Goal: Task Accomplishment & Management: Use online tool/utility

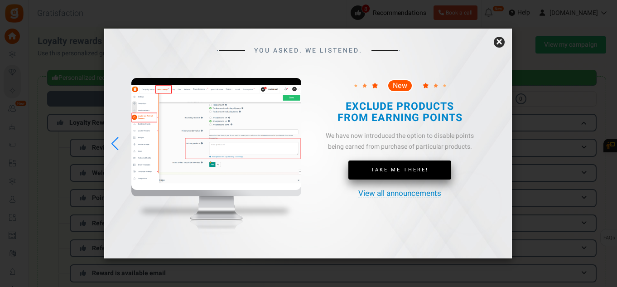
click at [402, 175] on link "Take Me There!" at bounding box center [399, 169] width 103 height 19
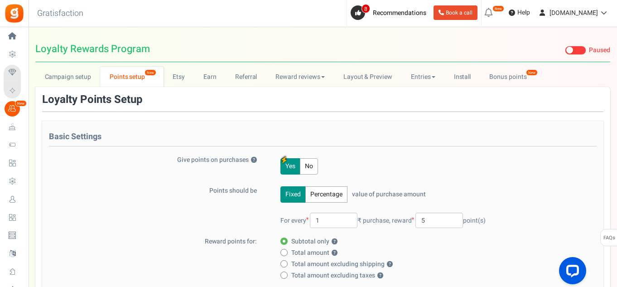
click at [330, 192] on button "Percentage" at bounding box center [326, 194] width 42 height 16
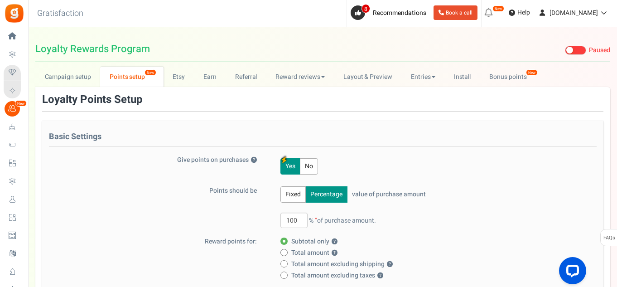
click at [300, 192] on button "Fixed" at bounding box center [292, 194] width 25 height 16
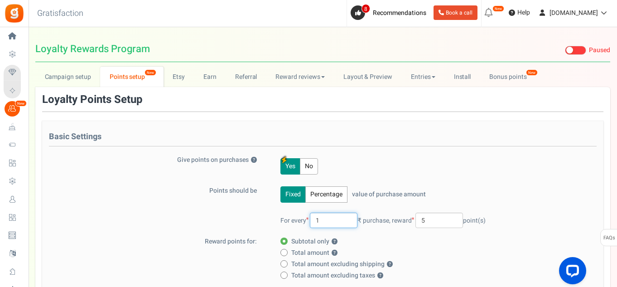
click at [334, 218] on input "1" at bounding box center [334, 219] width 48 height 15
type input "100"
drag, startPoint x: 437, startPoint y: 221, endPoint x: 408, endPoint y: 221, distance: 29.9
click at [408, 221] on span "reward 5 point(s)" at bounding box center [439, 221] width 94 height 10
type input "2"
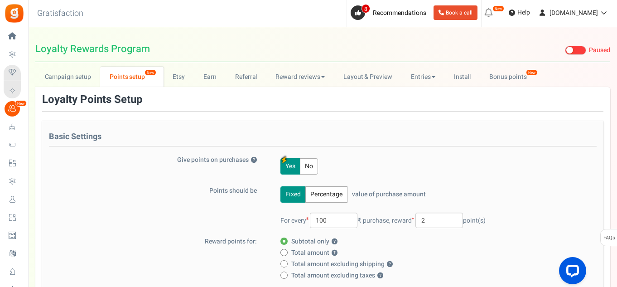
click at [523, 197] on div "Fixed Percentage value of purchase amount 100 % of purchase amount. For every 1…" at bounding box center [430, 211] width 323 height 51
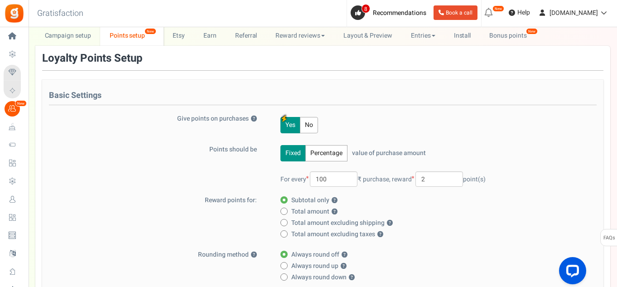
scroll to position [60, 0]
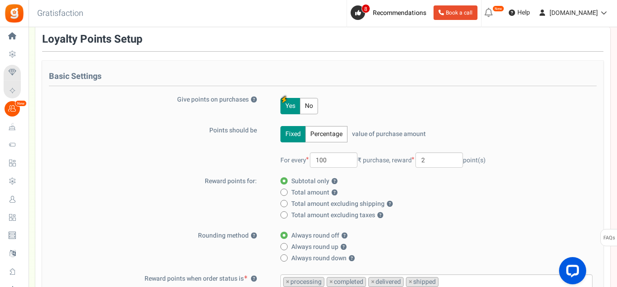
click at [285, 188] on span at bounding box center [283, 191] width 7 height 7
click at [285, 190] on input "Total amount ?" at bounding box center [283, 193] width 6 height 6
radio input "true"
radio input "false"
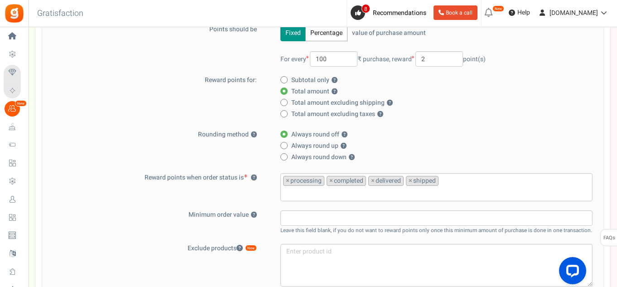
scroll to position [241, 0]
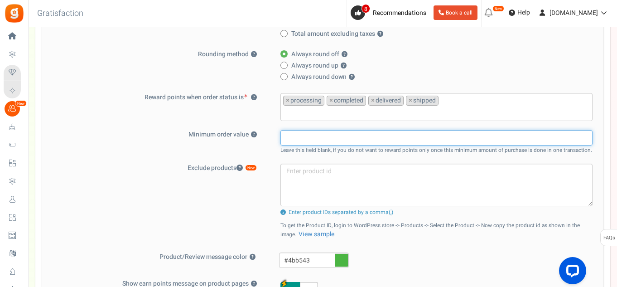
click at [467, 137] on input "text" at bounding box center [436, 137] width 312 height 15
type input "1000"
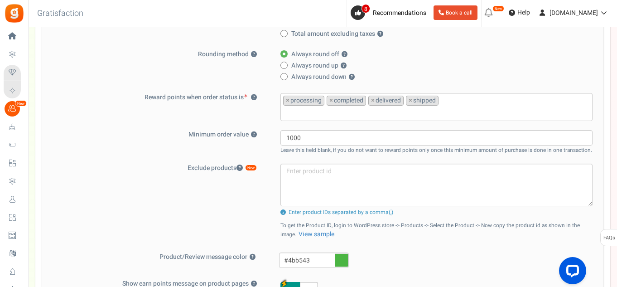
click at [445, 154] on small "Leave this field blank, if you do not want to reward points only once this mini…" at bounding box center [436, 150] width 312 height 8
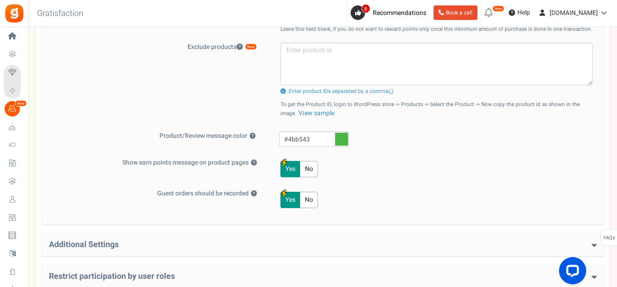
scroll to position [423, 0]
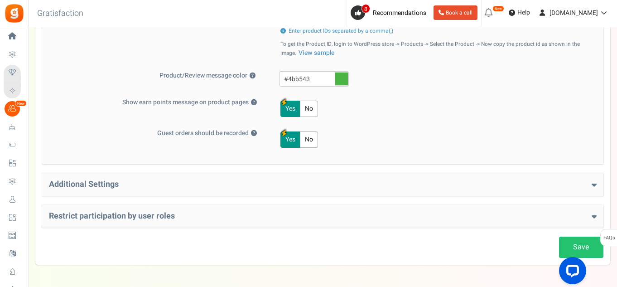
click at [433, 181] on h4 "Additional Settings" at bounding box center [323, 184] width 548 height 9
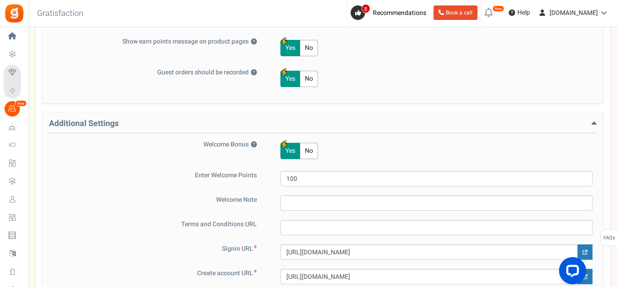
scroll to position [543, 0]
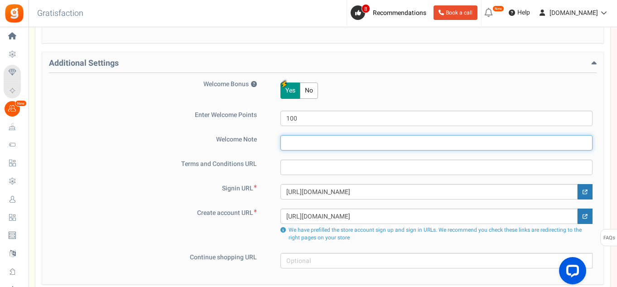
click at [426, 144] on input "text" at bounding box center [436, 142] width 312 height 15
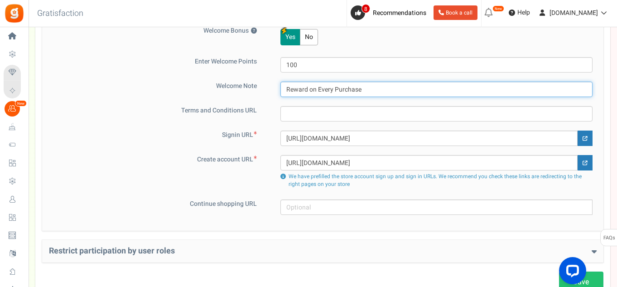
scroll to position [664, 0]
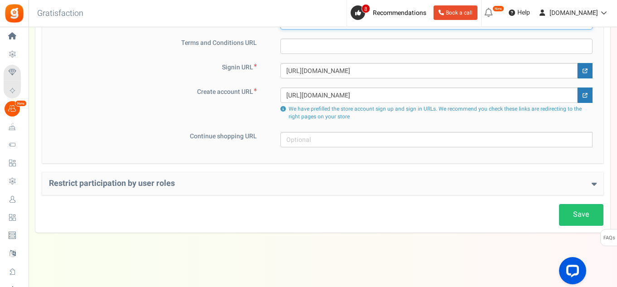
type input "Reward on Every Purchase"
click at [546, 180] on h4 "Restrict participation by user roles" at bounding box center [323, 183] width 548 height 9
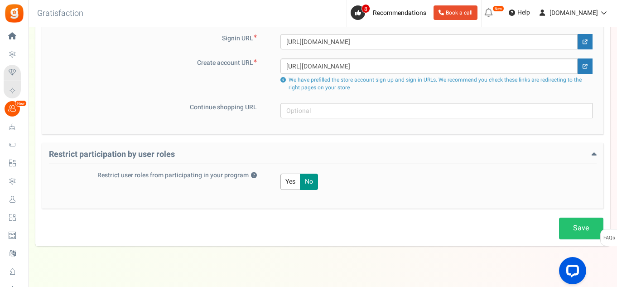
scroll to position [707, 0]
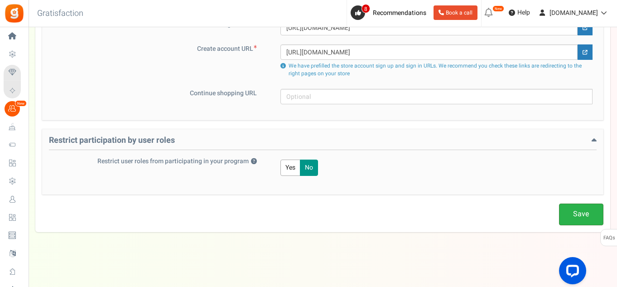
click at [578, 210] on link "Save" at bounding box center [581, 213] width 44 height 21
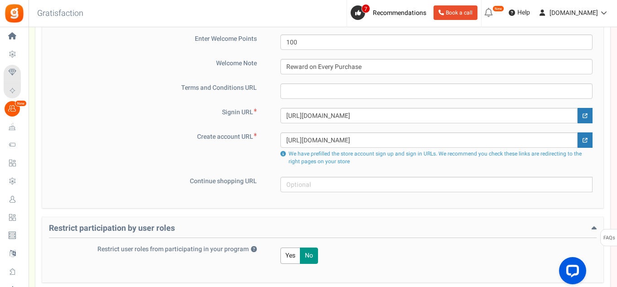
scroll to position [647, 0]
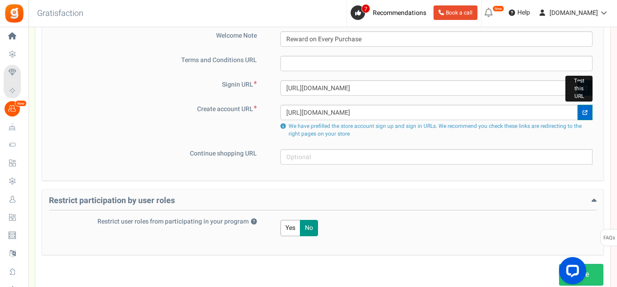
click at [583, 106] on link at bounding box center [584, 112] width 15 height 15
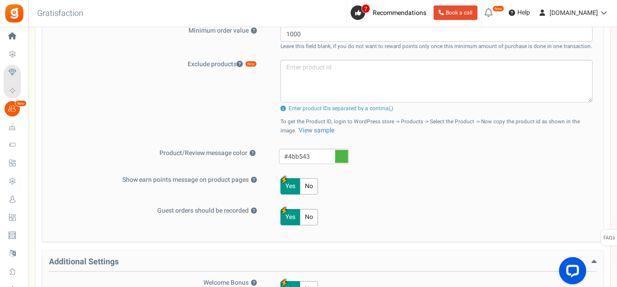
scroll to position [0, 0]
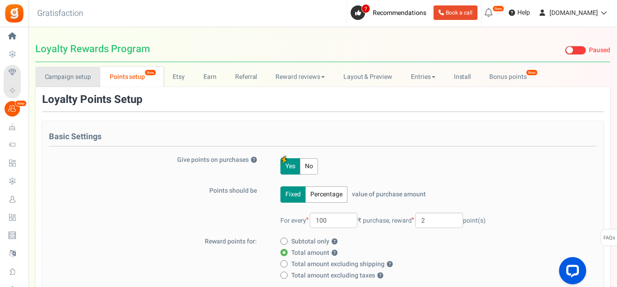
click at [74, 81] on link "Campaign setup" at bounding box center [67, 77] width 65 height 20
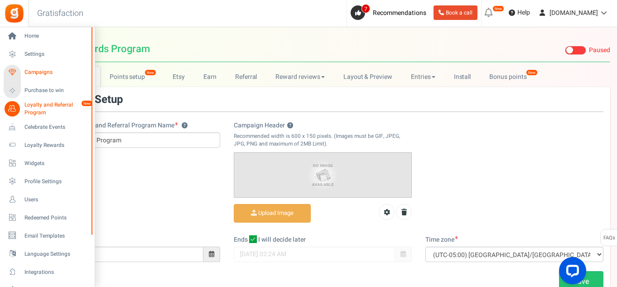
click at [35, 72] on span "Campaigns" at bounding box center [55, 72] width 63 height 8
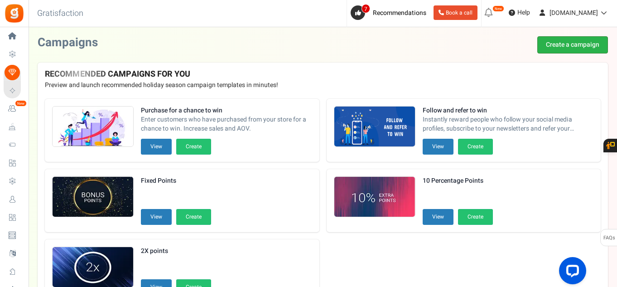
click at [574, 43] on link "Create a campaign" at bounding box center [572, 44] width 71 height 17
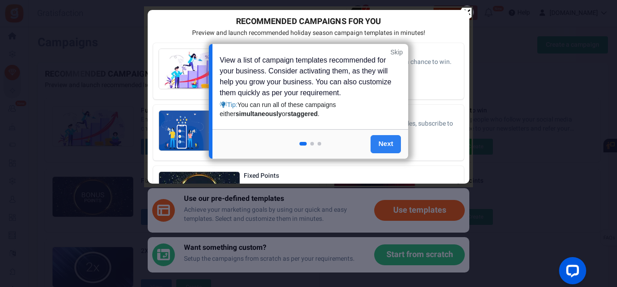
click at [393, 146] on link "Next" at bounding box center [385, 144] width 30 height 18
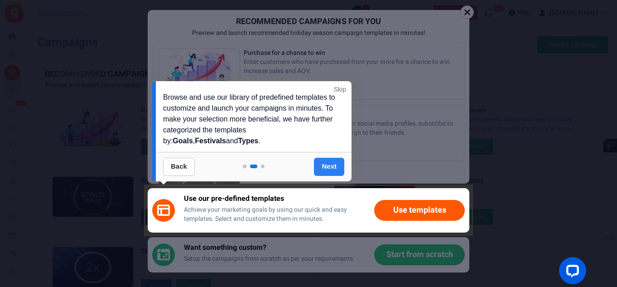
click at [332, 163] on link "Next" at bounding box center [329, 167] width 30 height 18
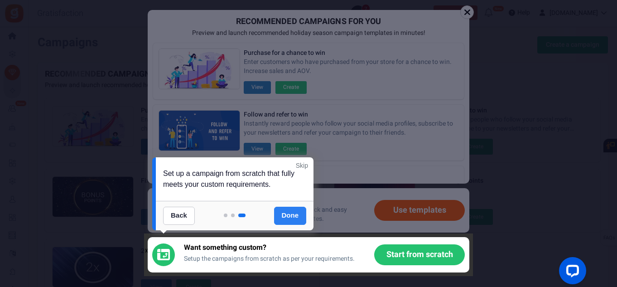
scroll to position [125, 0]
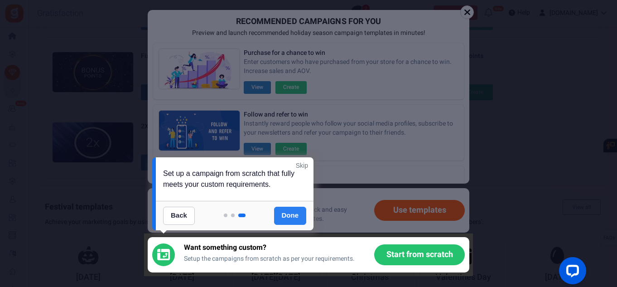
click at [293, 220] on link "Done" at bounding box center [290, 216] width 33 height 18
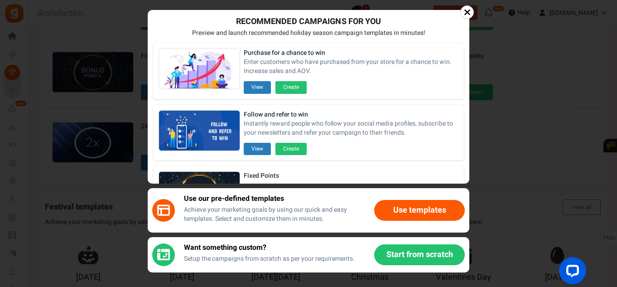
click at [434, 209] on button "Use templates" at bounding box center [419, 210] width 91 height 21
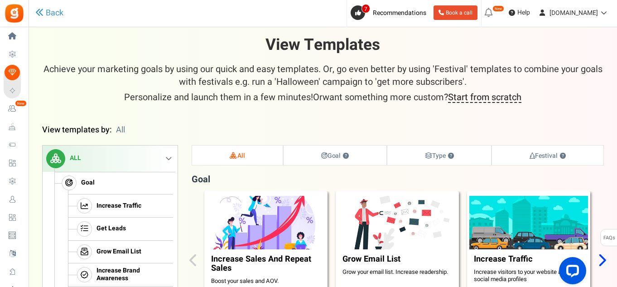
scroll to position [121, 0]
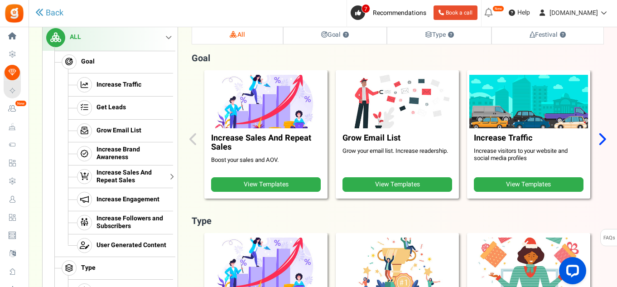
click at [117, 176] on span "Increase Sales And Repeat Sales" at bounding box center [133, 176] width 74 height 15
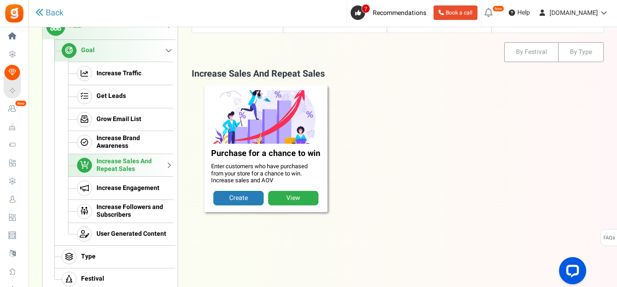
scroll to position [153, 0]
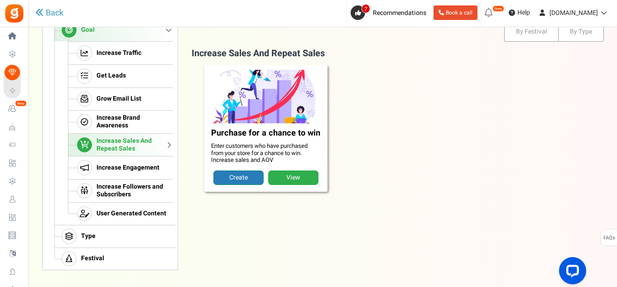
click at [246, 175] on link "Create" at bounding box center [238, 177] width 50 height 14
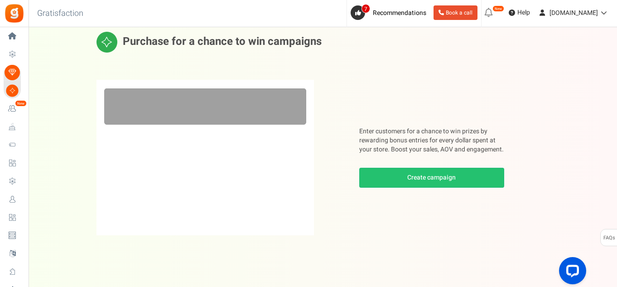
scroll to position [35, 0]
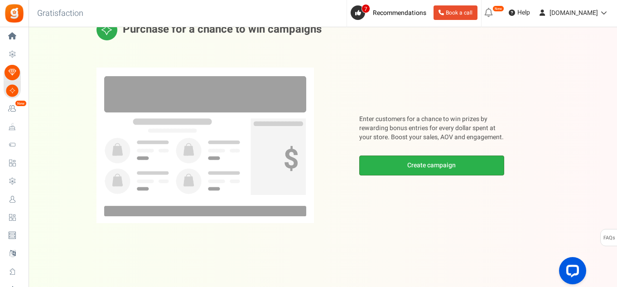
click at [421, 168] on link "Create campaign" at bounding box center [431, 165] width 145 height 20
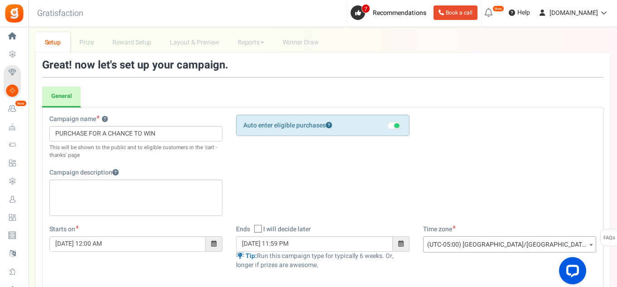
scroll to position [11, 0]
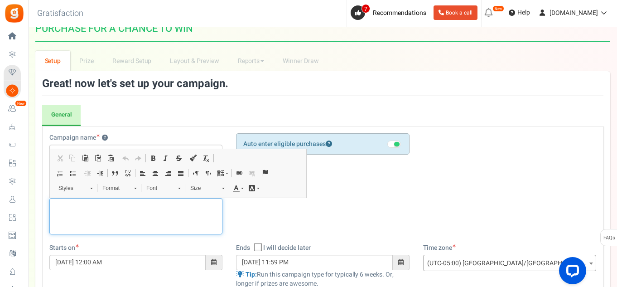
click at [151, 217] on div "Editor, competition_desc" at bounding box center [135, 216] width 173 height 36
click at [395, 207] on div "Campaign name ? Display Title shown publicly PURCHASE FOR A CHANCE TO WIN This …" at bounding box center [323, 188] width 560 height 110
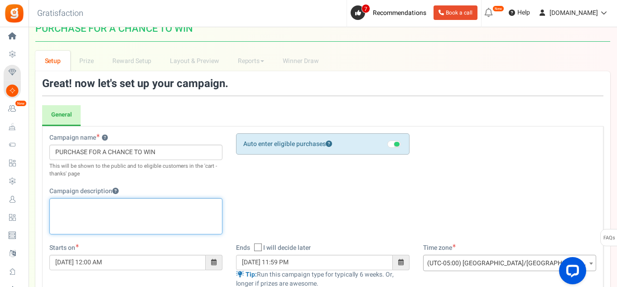
click at [132, 204] on p "Editor, competition_desc" at bounding box center [135, 205] width 161 height 9
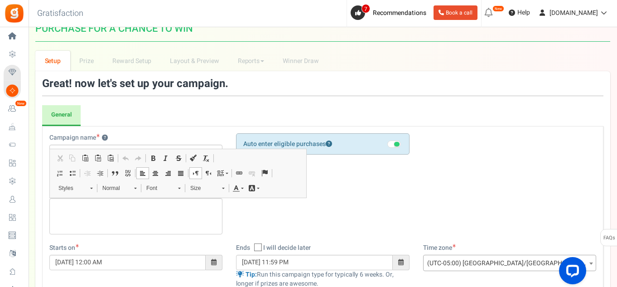
click at [381, 211] on div "Campaign name ? Display Title shown publicly PURCHASE FOR A CHANCE TO WIN This …" at bounding box center [323, 188] width 560 height 110
click at [119, 204] on p "Editor, competition_desc" at bounding box center [135, 205] width 161 height 9
click at [362, 221] on div "Campaign name ? Display Title shown publicly PURCHASE FOR A CHANCE TO WIN This …" at bounding box center [323, 188] width 560 height 110
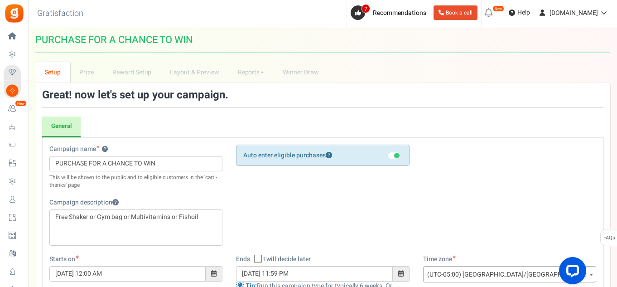
scroll to position [313, 0]
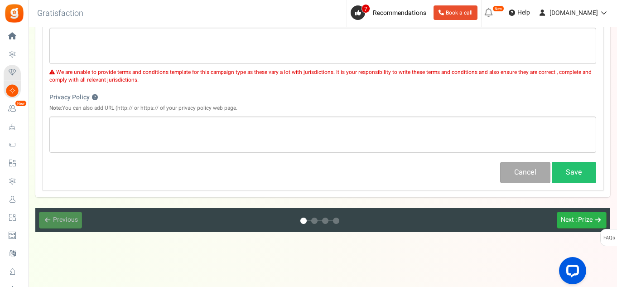
click at [568, 221] on span "Next" at bounding box center [567, 220] width 13 height 10
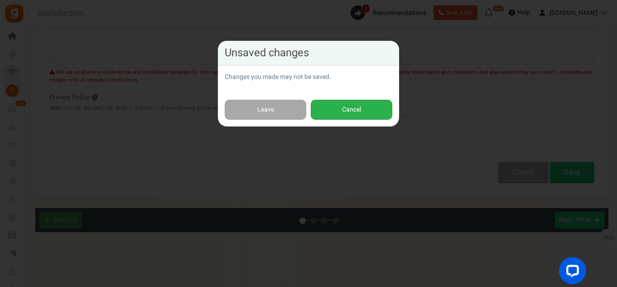
click at [384, 111] on button "Cancel" at bounding box center [352, 110] width 82 height 20
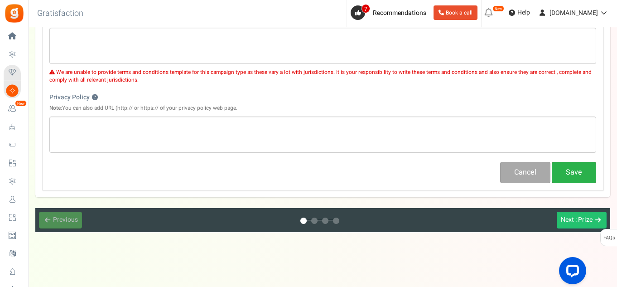
click at [570, 170] on button "Save" at bounding box center [574, 172] width 44 height 21
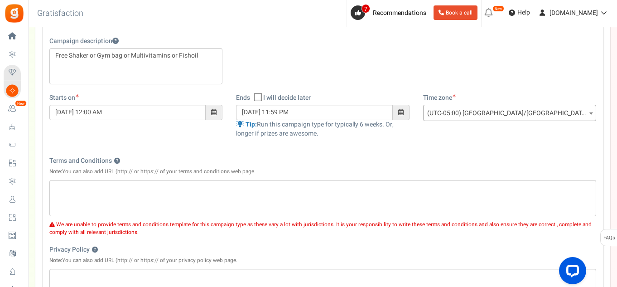
scroll to position [181, 0]
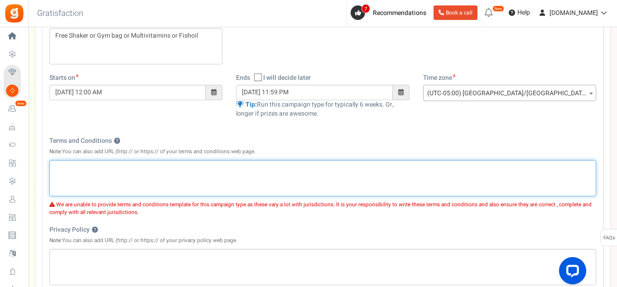
click at [404, 192] on div "Editor, competition_terms" at bounding box center [322, 178] width 547 height 36
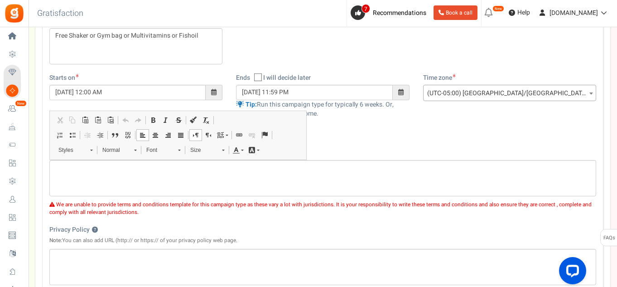
click at [367, 215] on div "We are unable to provide terms and conditions template for this campaign type a…" at bounding box center [322, 206] width 547 height 20
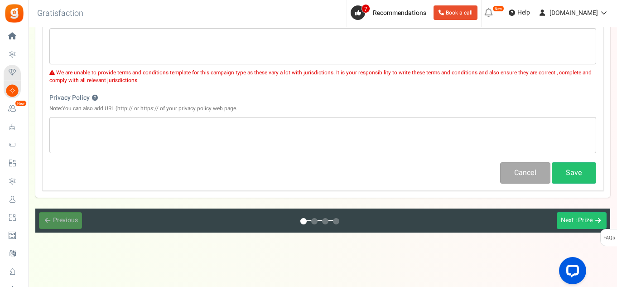
scroll to position [313, 0]
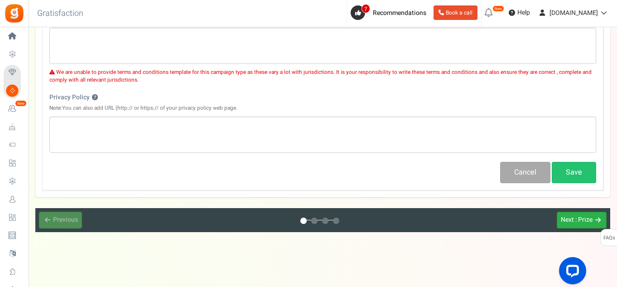
click at [582, 221] on span ": Prize" at bounding box center [583, 220] width 17 height 10
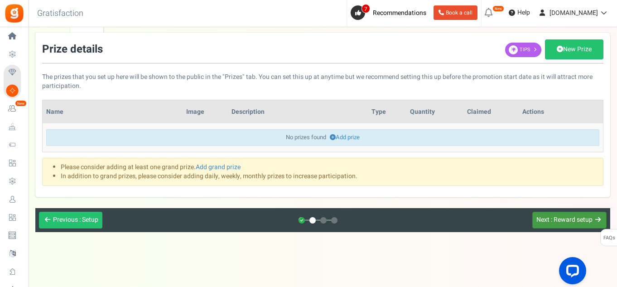
scroll to position [50, 0]
click at [351, 139] on link "Add prize" at bounding box center [345, 137] width 30 height 9
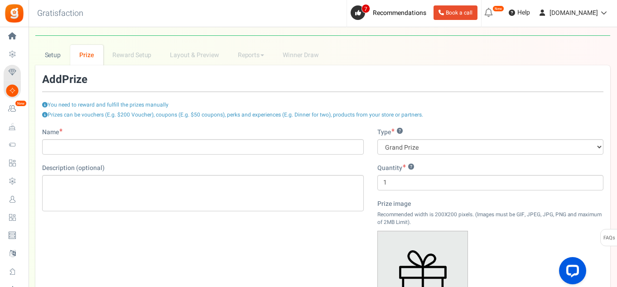
scroll to position [0, 0]
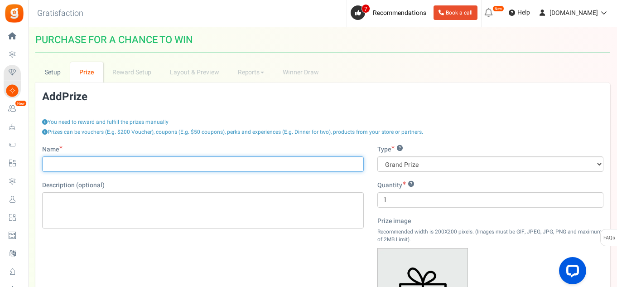
click at [177, 167] on input "Name" at bounding box center [203, 163] width 322 height 15
click at [58, 163] on input "100 Voucher" at bounding box center [203, 163] width 322 height 15
type input "100/- Discount Voucher"
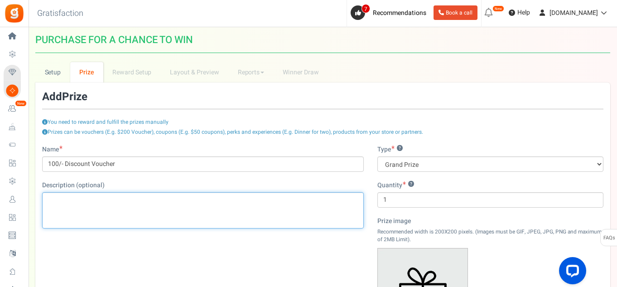
click at [187, 203] on p "Editor, prize_description" at bounding box center [203, 199] width 310 height 9
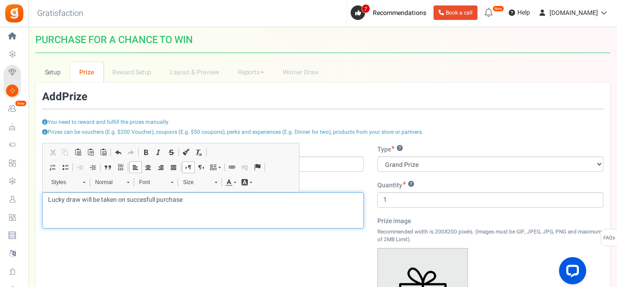
click at [117, 200] on p "Lucky draw will be taken on succesfull purchase" at bounding box center [203, 199] width 310 height 9
click at [110, 212] on p "Lucky draw will be taken every month & they those points/Voucher through email …" at bounding box center [203, 204] width 310 height 18
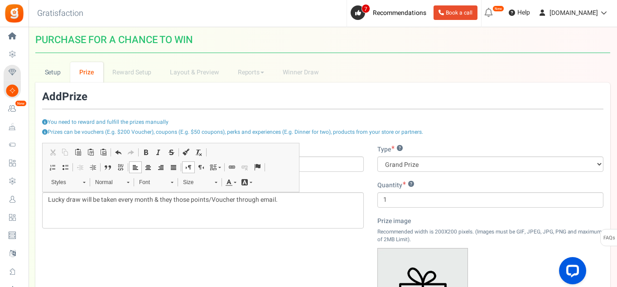
click at [162, 238] on div "Name 100/- Discount Voucher Description (optional) Lucky draw will be taken eve…" at bounding box center [322, 271] width 575 height 253
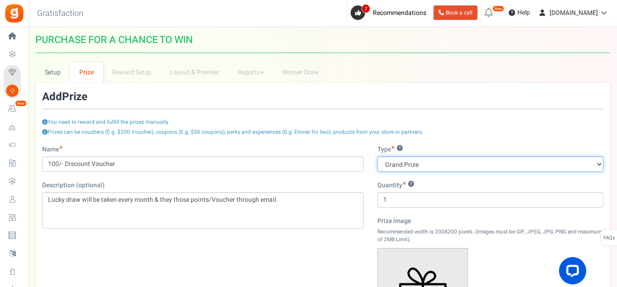
click at [471, 165] on select "Grand Prize Daily Prize Weekly Prize Monthly Prize" at bounding box center [490, 163] width 226 height 15
select select "monthly"
click at [377, 156] on select "Grand Prize Daily Prize Weekly Prize Monthly Prize" at bounding box center [490, 163] width 226 height 15
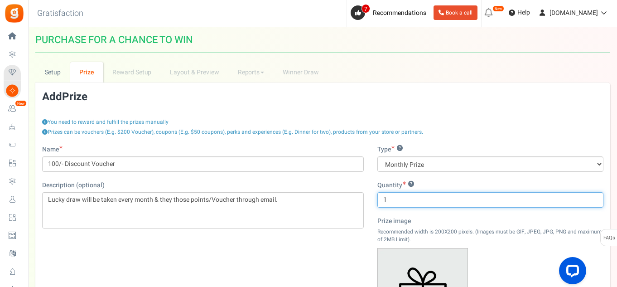
click at [409, 200] on input "1" at bounding box center [490, 199] width 226 height 15
drag, startPoint x: 398, startPoint y: 201, endPoint x: 342, endPoint y: 202, distance: 56.2
click at [344, 201] on div "Name 100/- Discount Voucher Description (optional) Lucky draw will be taken eve…" at bounding box center [322, 271] width 575 height 253
type input "5"
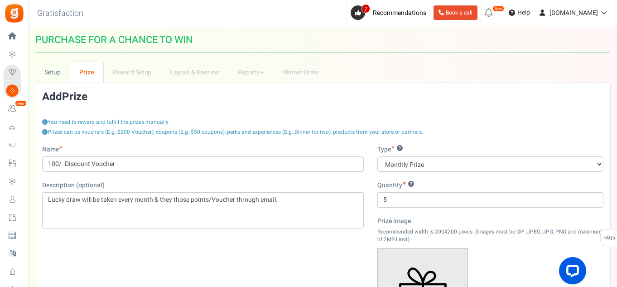
click at [327, 250] on div "Name 100/- Discount Voucher Description (optional) Lucky draw will be taken eve…" at bounding box center [322, 271] width 575 height 253
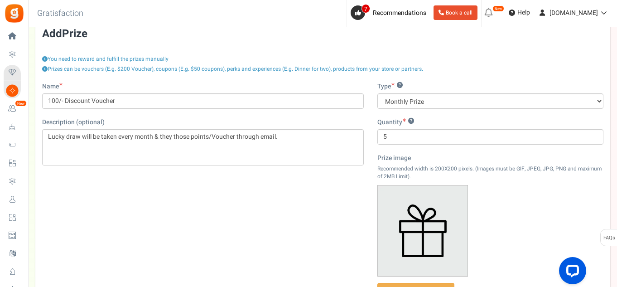
scroll to position [121, 0]
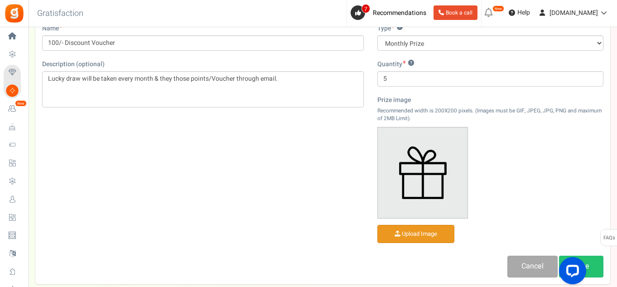
click at [434, 231] on input "file" at bounding box center [416, 234] width 76 height 18
click at [425, 233] on input "file" at bounding box center [416, 234] width 76 height 18
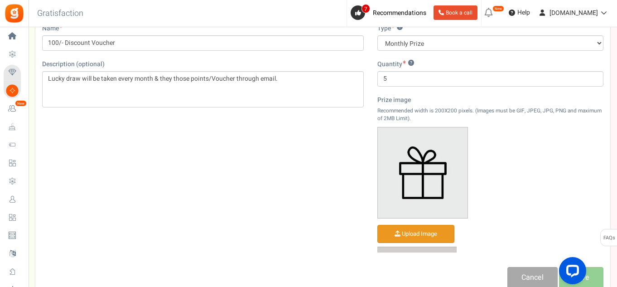
click at [550, 220] on div at bounding box center [308, 143] width 617 height 287
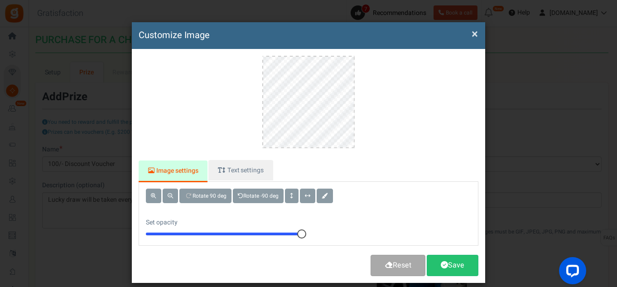
scroll to position [28, 0]
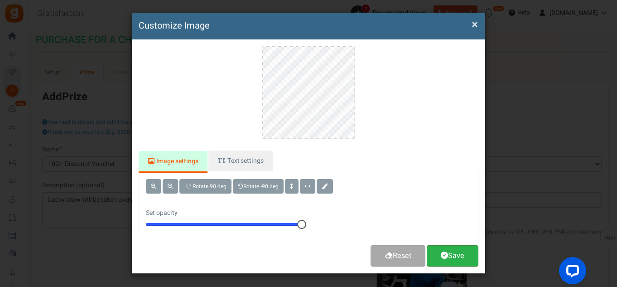
click at [450, 252] on link "Save" at bounding box center [453, 255] width 52 height 21
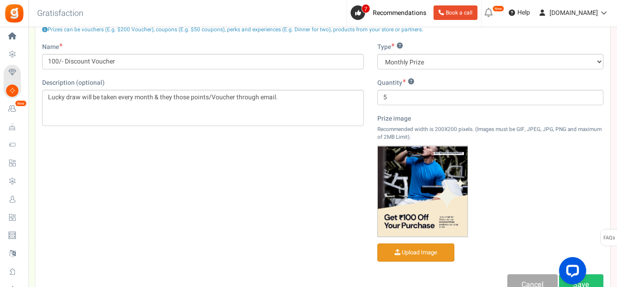
scroll to position [178, 0]
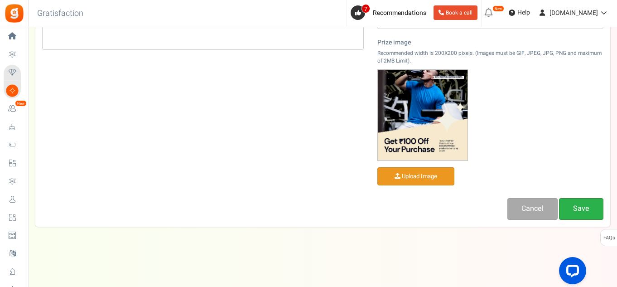
click at [576, 211] on link "Save" at bounding box center [581, 208] width 44 height 21
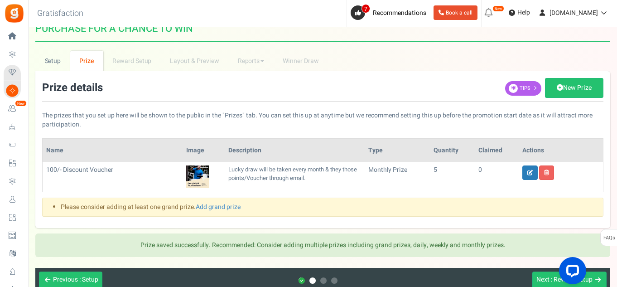
scroll to position [11, 0]
click at [578, 89] on link "New Prize" at bounding box center [574, 88] width 58 height 20
select select "grand"
type input "1"
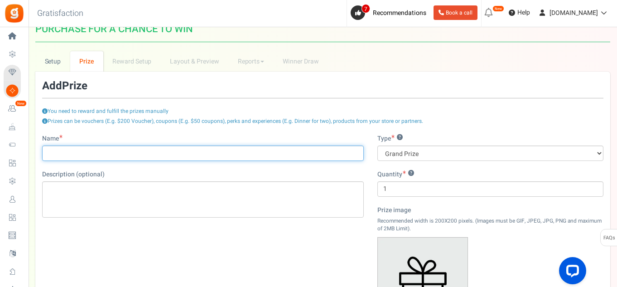
click at [103, 153] on input "Name" at bounding box center [203, 152] width 322 height 15
drag, startPoint x: 74, startPoint y: 153, endPoint x: 167, endPoint y: 150, distance: 92.9
click at [167, 150] on input "200/- off on Next Purchase" at bounding box center [203, 152] width 322 height 15
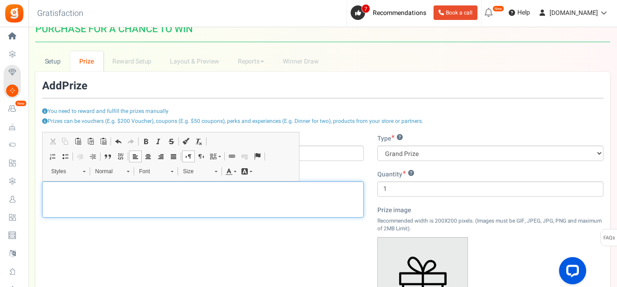
click at [75, 192] on div "Editor, prize_description" at bounding box center [203, 199] width 322 height 36
click at [154, 202] on div "on Next Purchase" at bounding box center [203, 199] width 322 height 36
click at [85, 208] on div "on Next Purchase" at bounding box center [203, 199] width 322 height 36
click at [44, 191] on div "on Next Purchase" at bounding box center [203, 199] width 322 height 36
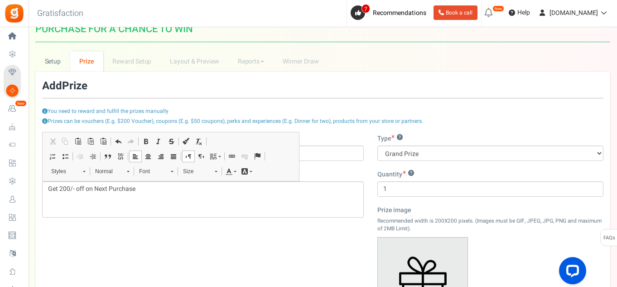
click at [159, 241] on div "Name 200/- off Description (optional) Get 200/- off on Next Purchase Type ? Gra…" at bounding box center [322, 260] width 575 height 253
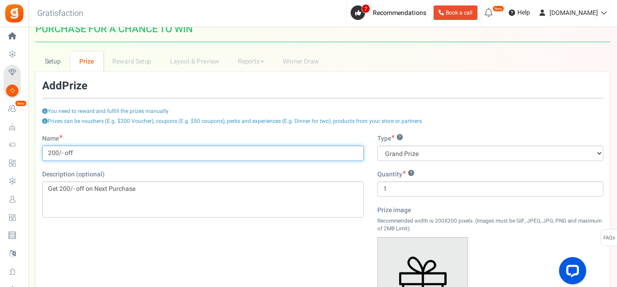
click at [109, 150] on input "200/- off" at bounding box center [203, 152] width 322 height 15
type input "200/- off Voucher"
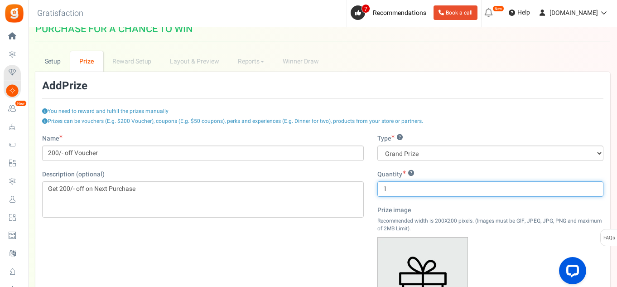
drag, startPoint x: 409, startPoint y: 186, endPoint x: 310, endPoint y: 190, distance: 99.3
click at [310, 190] on div "Name 200/- off Voucher Description (optional) Get 200/- off on Next Purchase Ty…" at bounding box center [322, 260] width 575 height 253
type input "5"
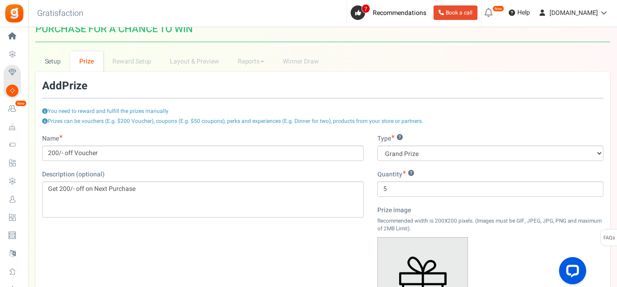
click at [313, 242] on div "Name 200/- off Voucher Description (optional) Get 200/- off on Next Purchase Ty…" at bounding box center [322, 260] width 575 height 253
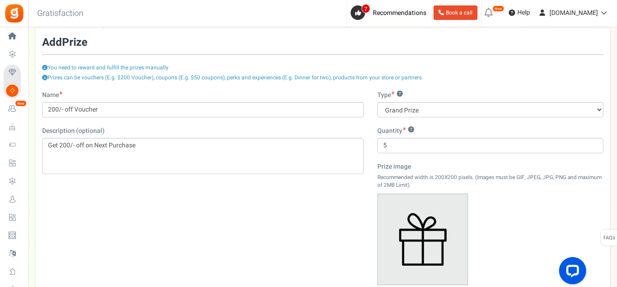
scroll to position [131, 0]
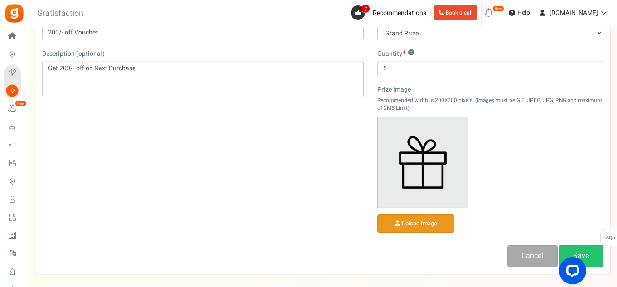
click at [427, 221] on input "file" at bounding box center [416, 224] width 76 height 18
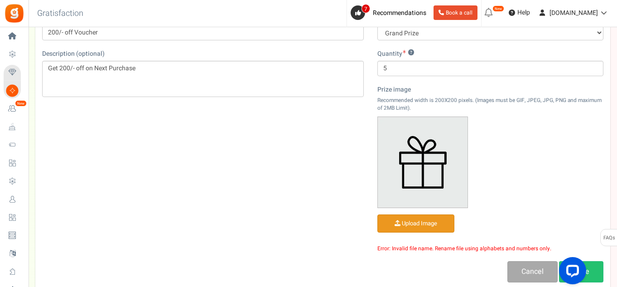
click at [434, 223] on input "file" at bounding box center [416, 224] width 76 height 18
click at [423, 226] on input "file" at bounding box center [416, 224] width 76 height 18
click at [410, 227] on input "file" at bounding box center [416, 224] width 76 height 18
click at [426, 227] on input "file" at bounding box center [416, 224] width 76 height 18
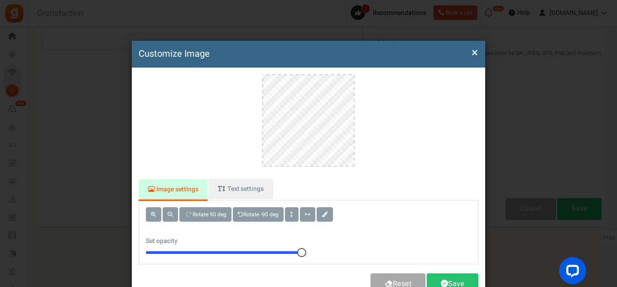
scroll to position [0, 0]
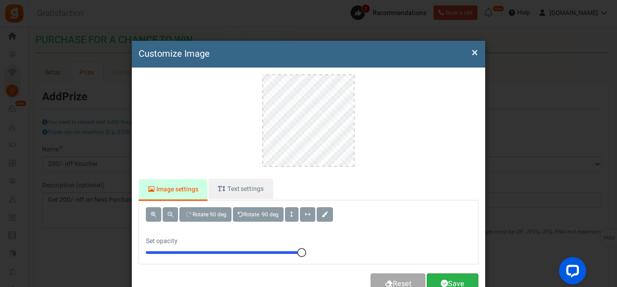
click at [457, 279] on link "Save" at bounding box center [453, 283] width 52 height 21
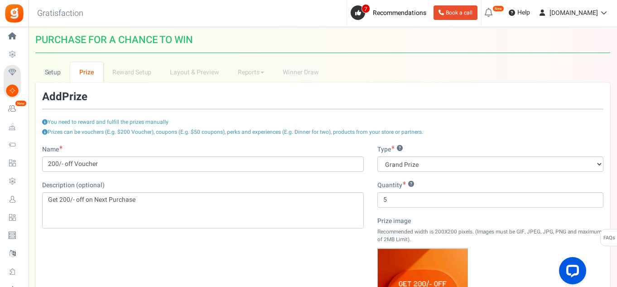
scroll to position [178, 0]
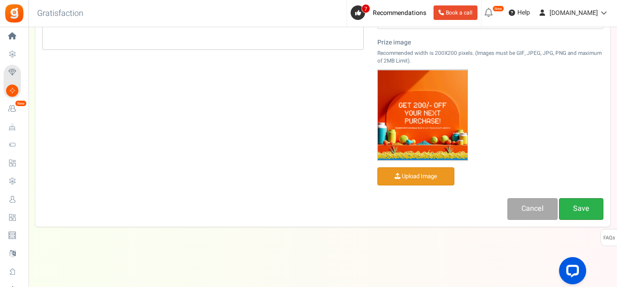
click at [590, 206] on link "Save" at bounding box center [581, 208] width 44 height 21
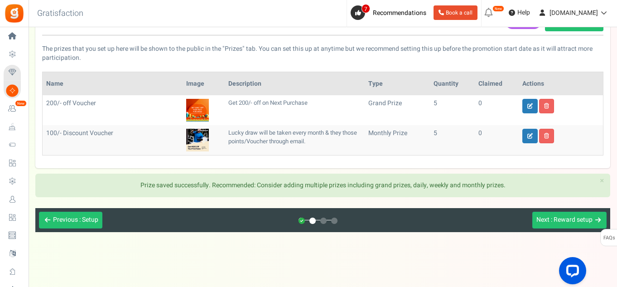
scroll to position [78, 0]
click at [546, 220] on span "Next" at bounding box center [542, 220] width 13 height 10
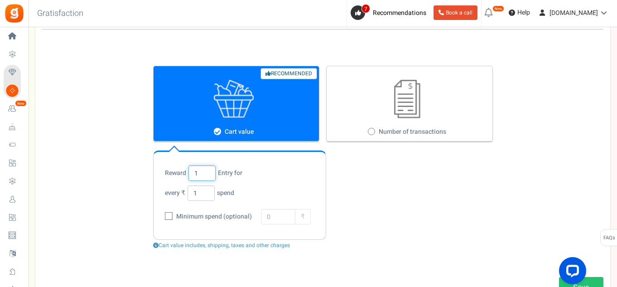
drag, startPoint x: 197, startPoint y: 172, endPoint x: 184, endPoint y: 172, distance: 13.1
click at [184, 172] on span "Reward 1 Entry for" at bounding box center [203, 172] width 77 height 15
type input "2"
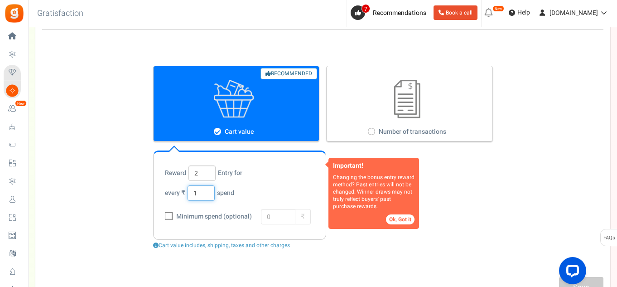
click at [202, 192] on input "1" at bounding box center [200, 192] width 27 height 15
type input "100"
click at [238, 226] on div "Minimum spend (optional)" at bounding box center [208, 216] width 87 height 18
click at [397, 221] on button "Ok, Got it" at bounding box center [400, 219] width 29 height 10
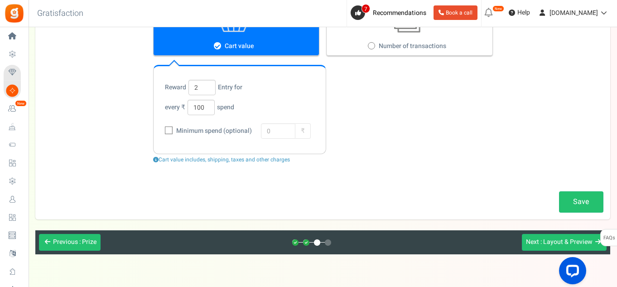
scroll to position [186, 0]
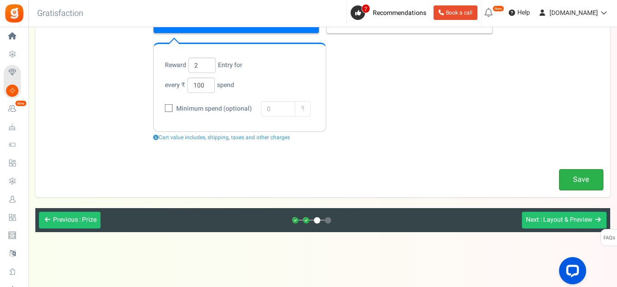
click at [584, 183] on link "Save" at bounding box center [581, 179] width 44 height 21
click at [584, 184] on link "Save" at bounding box center [581, 179] width 44 height 21
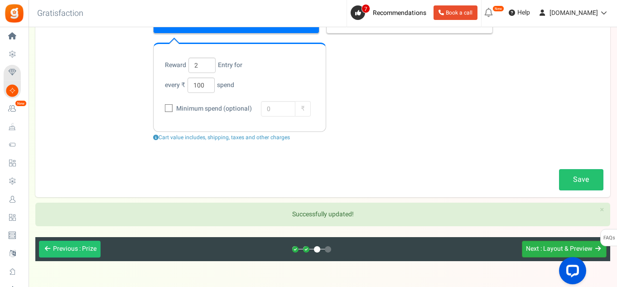
click at [550, 249] on span ": Layout & Preview" at bounding box center [566, 249] width 52 height 10
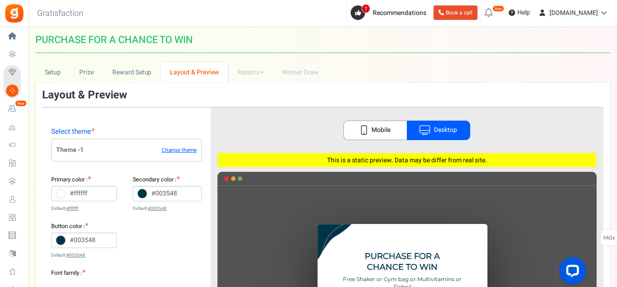
scroll to position [0, 0]
click at [376, 131] on link "Mobile" at bounding box center [374, 129] width 63 height 19
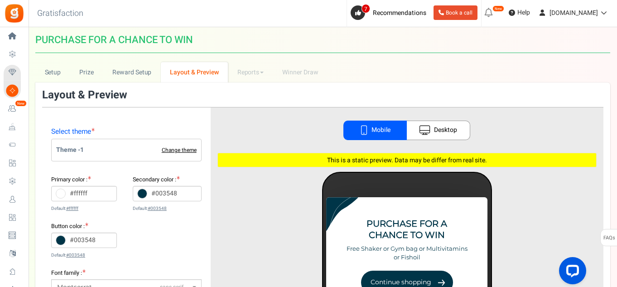
click at [193, 147] on link "Change theme" at bounding box center [179, 150] width 35 height 6
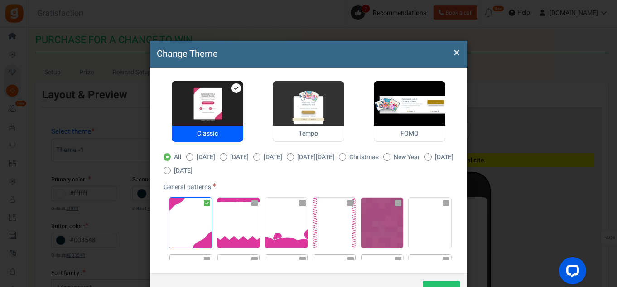
click at [294, 126] on span "Tempo" at bounding box center [309, 133] width 72 height 16
click at [279, 89] on input "Tempo" at bounding box center [276, 86] width 6 height 6
radio input "true"
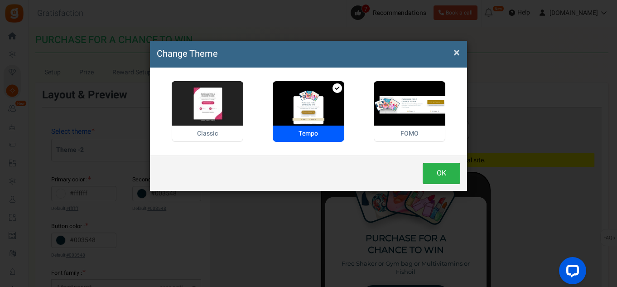
click at [448, 173] on button "OK" at bounding box center [442, 173] width 38 height 21
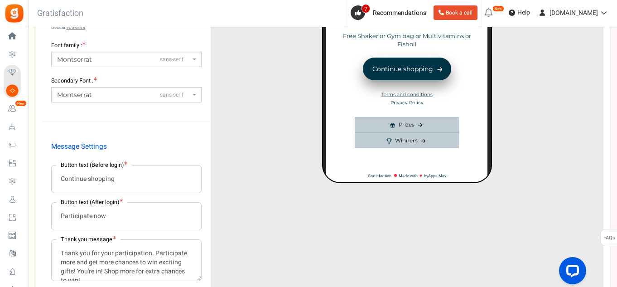
scroll to position [348, 0]
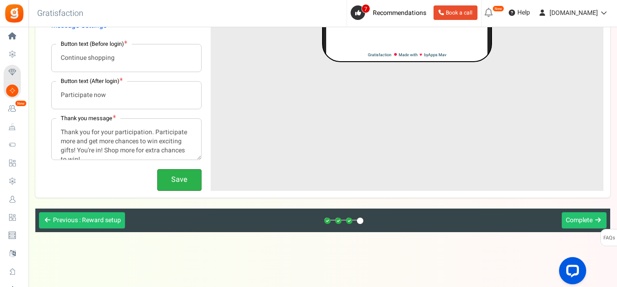
click at [182, 183] on button "Save" at bounding box center [179, 179] width 44 height 21
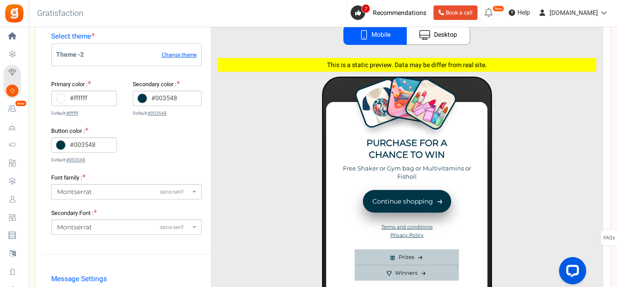
scroll to position [46, 0]
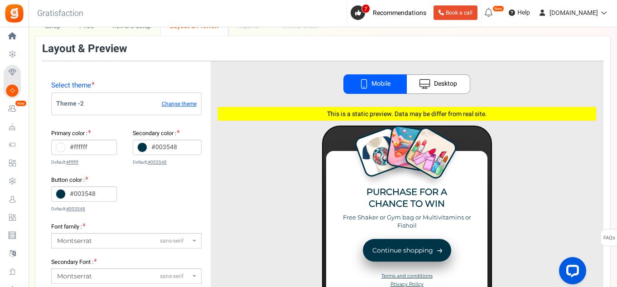
click at [60, 192] on icon at bounding box center [61, 194] width 10 height 10
click at [60, 192] on input "#003548" at bounding box center [84, 193] width 66 height 15
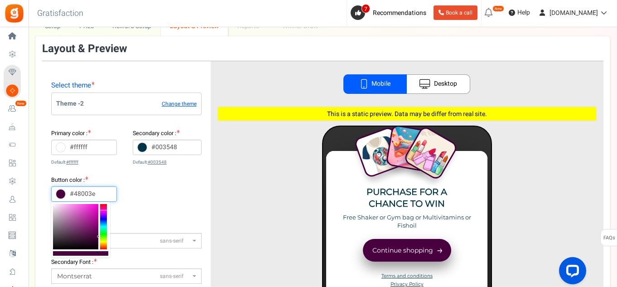
click at [105, 210] on div at bounding box center [103, 226] width 7 height 45
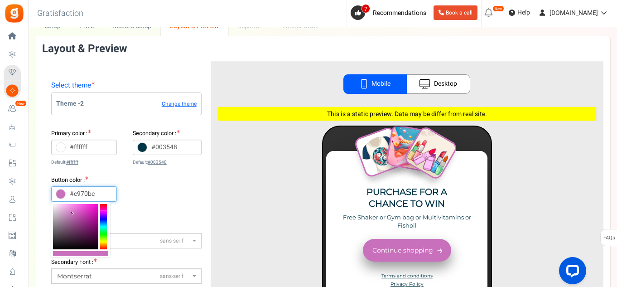
click at [73, 213] on div at bounding box center [75, 226] width 45 height 45
click at [70, 218] on div at bounding box center [75, 226] width 45 height 45
click at [70, 209] on div at bounding box center [75, 226] width 45 height 45
type input "#e597da"
click at [68, 208] on icon at bounding box center [69, 208] width 2 height 2
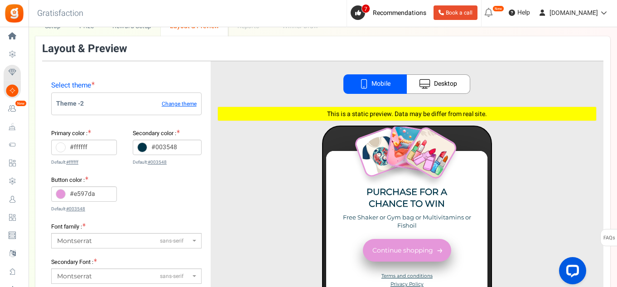
click at [164, 207] on div "Primary color : #ffffff Default: #ffffff Secondary color : #003548 Default: #00…" at bounding box center [126, 175] width 150 height 93
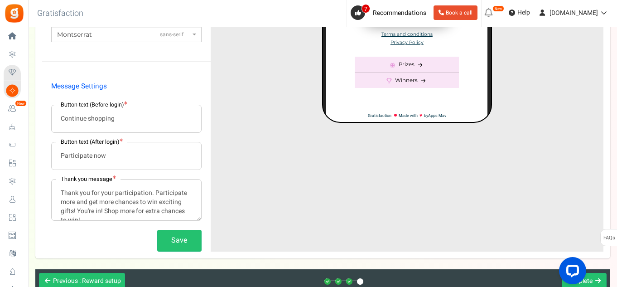
scroll to position [288, 0]
click at [182, 237] on button "Save" at bounding box center [179, 239] width 44 height 21
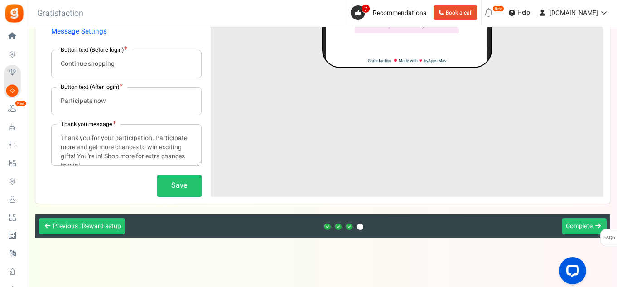
scroll to position [348, 0]
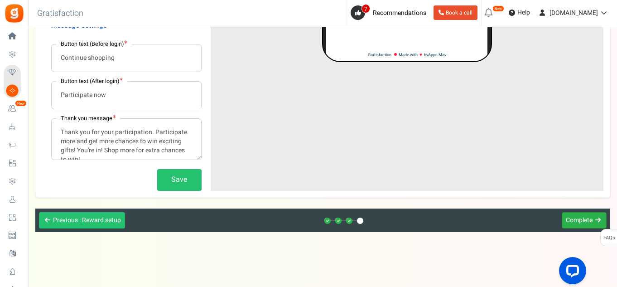
click at [582, 221] on span "Complete" at bounding box center [579, 220] width 27 height 10
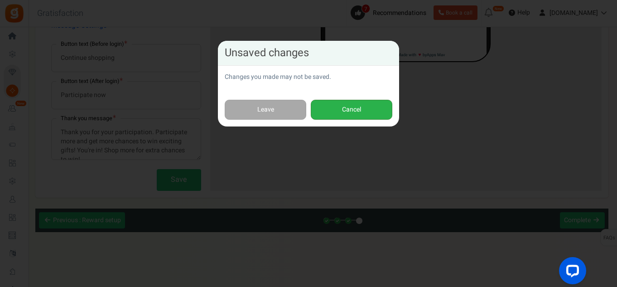
click at [327, 106] on button "Cancel" at bounding box center [352, 110] width 82 height 20
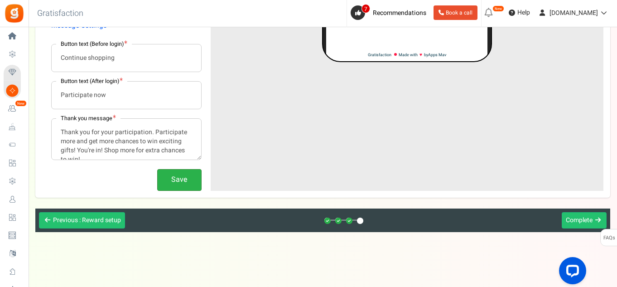
click at [176, 179] on button "Save" at bounding box center [179, 179] width 44 height 21
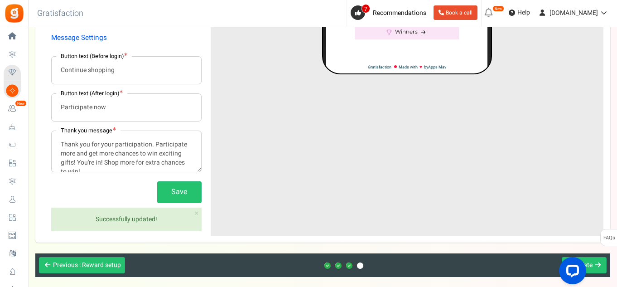
scroll to position [381, 0]
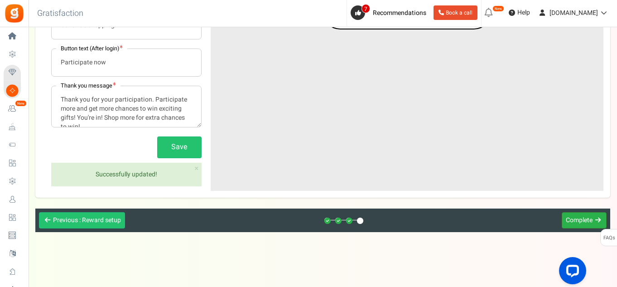
click at [577, 221] on span "Complete" at bounding box center [579, 220] width 27 height 10
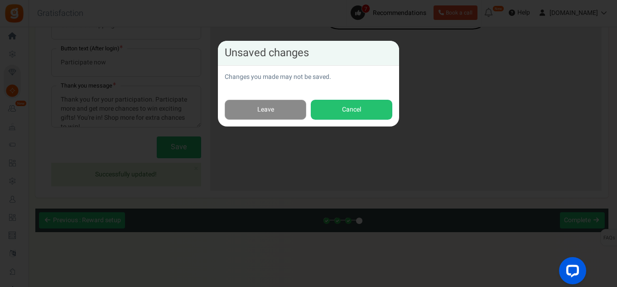
click at [283, 106] on link "Leave" at bounding box center [266, 110] width 82 height 20
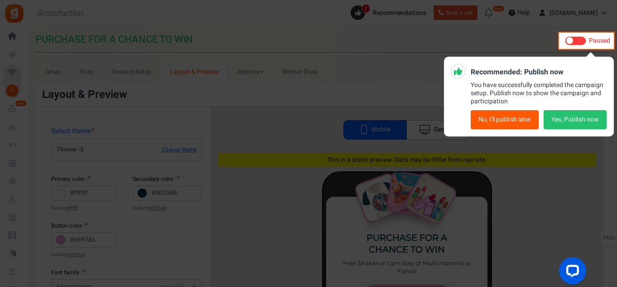
scroll to position [0, 0]
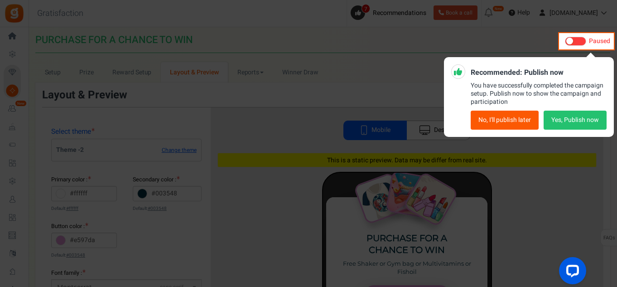
click at [581, 118] on button "Yes, Publish now" at bounding box center [574, 120] width 63 height 19
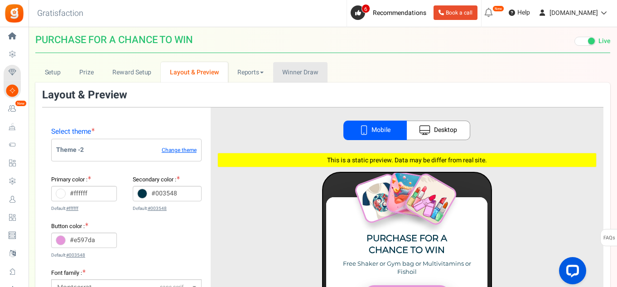
click at [303, 70] on span "Winner Draw" at bounding box center [300, 72] width 36 height 10
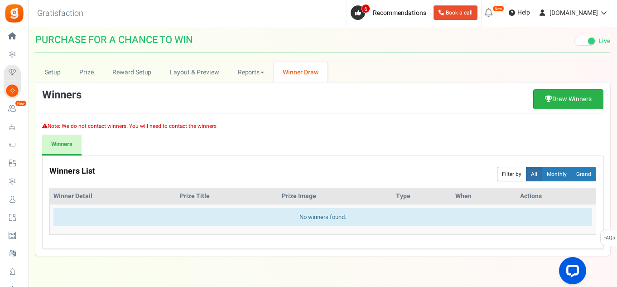
click at [577, 101] on link "Draw Winners" at bounding box center [568, 99] width 70 height 20
select select "random"
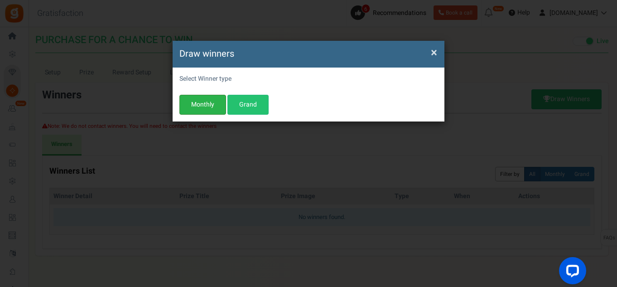
click at [199, 100] on button "Monthly" at bounding box center [202, 105] width 47 height 20
select select "this_month"
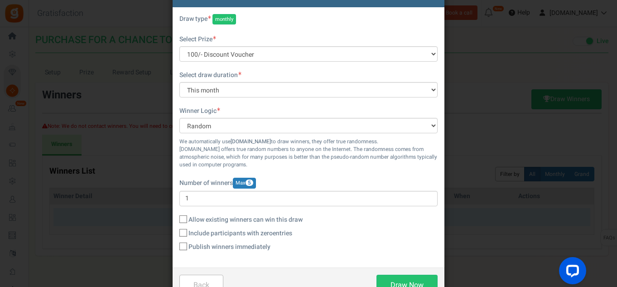
scroll to position [90, 0]
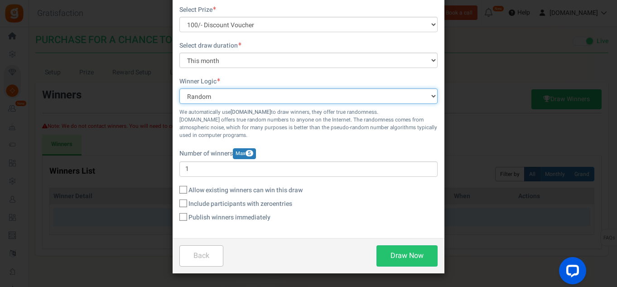
click at [252, 97] on select "Random Highest #Entries Manual" at bounding box center [308, 95] width 258 height 15
select select "manual"
click at [179, 88] on select "Random Highest #Entries Manual" at bounding box center [308, 95] width 258 height 15
type input "0"
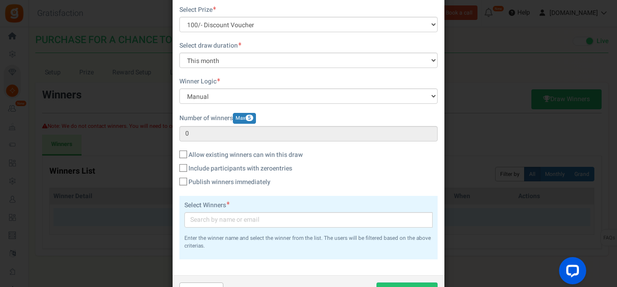
click at [218, 154] on span "Allow existing winners can win this draw" at bounding box center [245, 154] width 114 height 9
click at [176, 154] on input "Allow existing winners can win this draw" at bounding box center [173, 155] width 6 height 6
checkbox input "true"
click at [210, 164] on span "Include participants with zero Entries" at bounding box center [240, 168] width 104 height 9
click at [176, 166] on input "Include participants with zero Entries" at bounding box center [173, 169] width 6 height 6
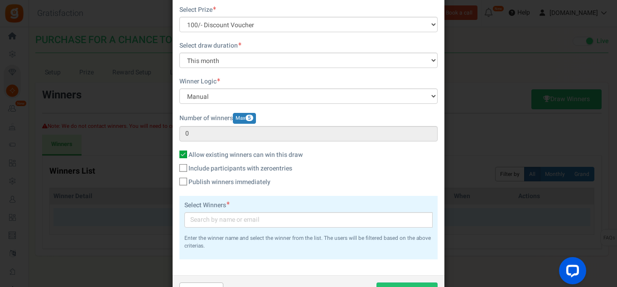
checkbox input "true"
click at [205, 178] on span "Publish winners immediately" at bounding box center [229, 182] width 82 height 9
click at [176, 179] on input "Publish winners immediately" at bounding box center [173, 182] width 6 height 6
checkbox input "true"
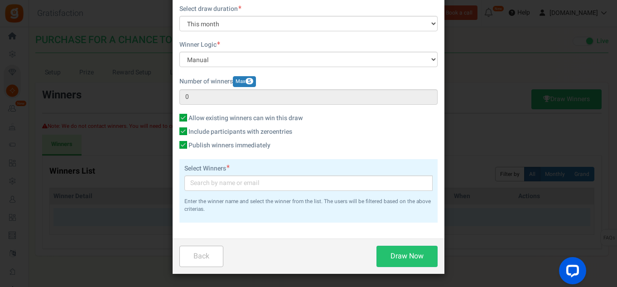
scroll to position [127, 0]
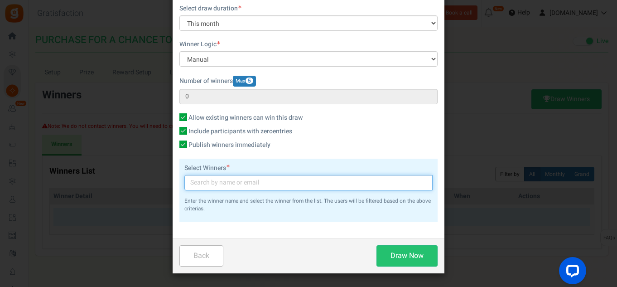
click at [270, 181] on input "text" at bounding box center [308, 182] width 248 height 15
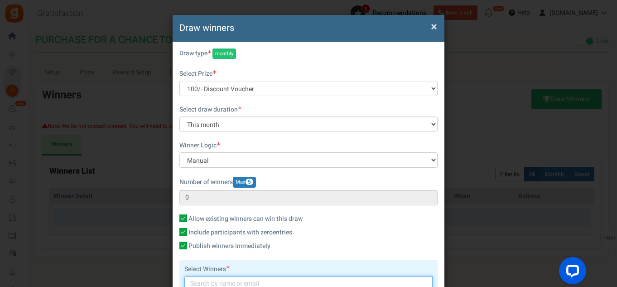
scroll to position [6, 0]
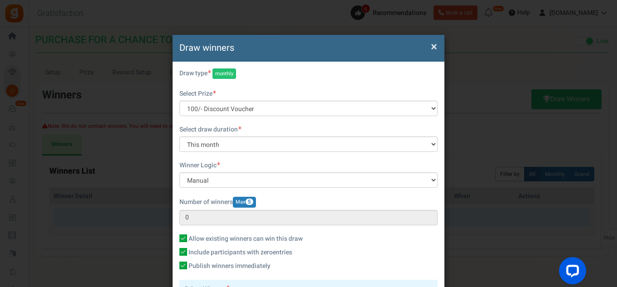
click at [432, 44] on span "×" at bounding box center [434, 46] width 6 height 17
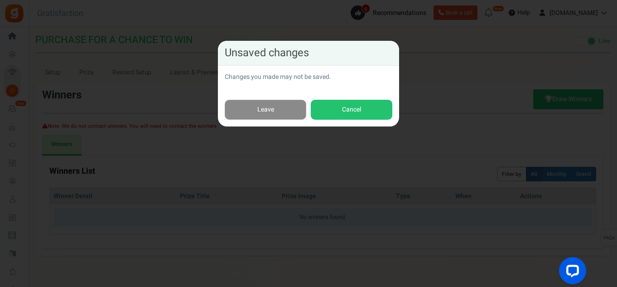
click at [291, 114] on link "Leave" at bounding box center [266, 110] width 82 height 20
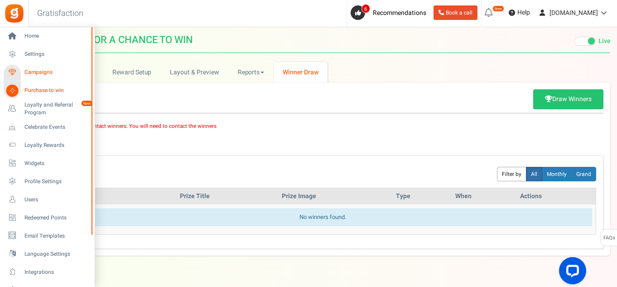
click at [43, 72] on span "Campaigns" at bounding box center [55, 72] width 63 height 8
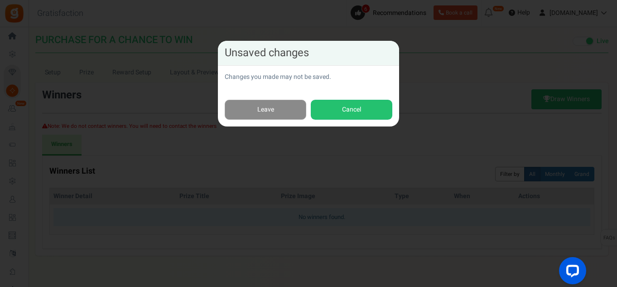
click at [286, 107] on link "Leave" at bounding box center [266, 110] width 82 height 20
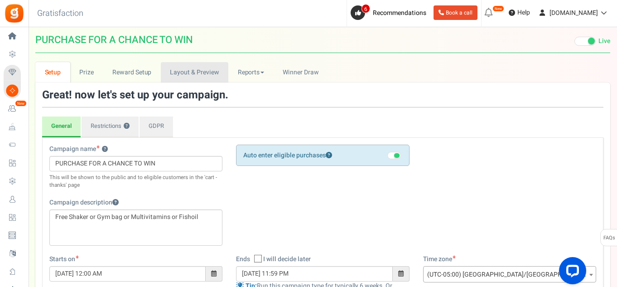
click at [192, 75] on link "Layout & Preview" at bounding box center [194, 72] width 67 height 20
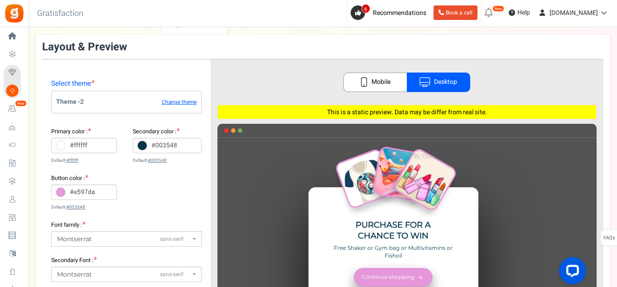
scroll to position [17, 0]
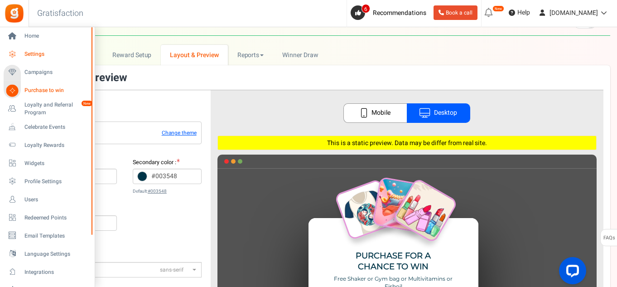
click at [15, 50] on icon at bounding box center [12, 54] width 15 height 15
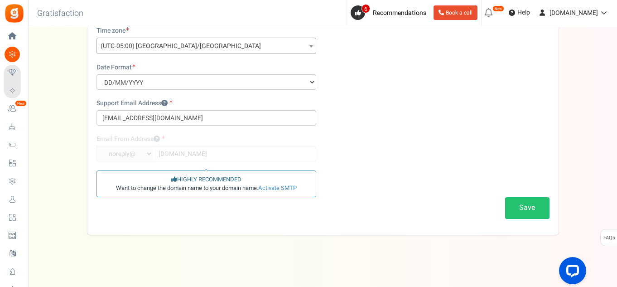
scroll to position [165, 0]
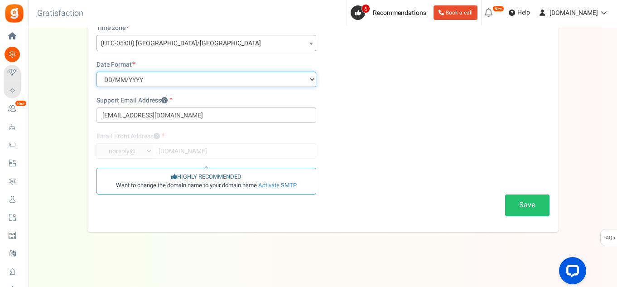
click at [249, 78] on select "MM/DD/YYYY DD/MM/YYYY YYYY/MM/DD" at bounding box center [206, 79] width 220 height 15
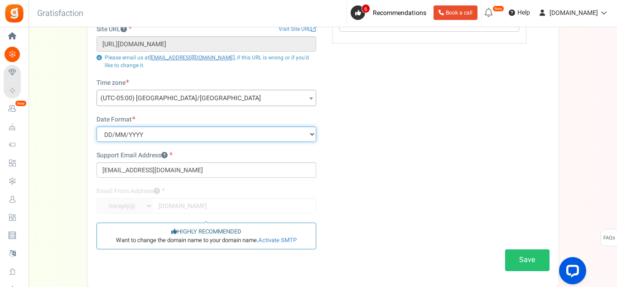
scroll to position [44, 0]
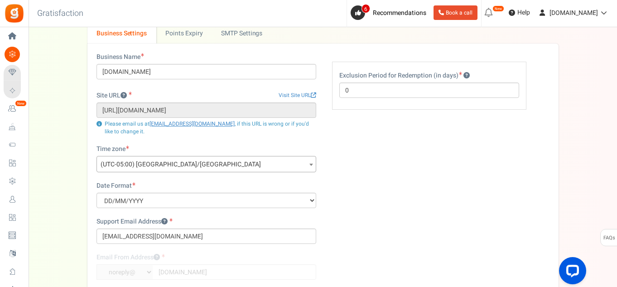
click at [264, 161] on span "(UTC-05:00) [GEOGRAPHIC_DATA]/[GEOGRAPHIC_DATA]" at bounding box center [206, 164] width 219 height 16
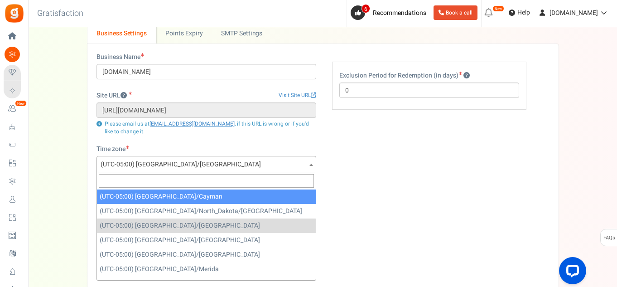
scroll to position [592, 0]
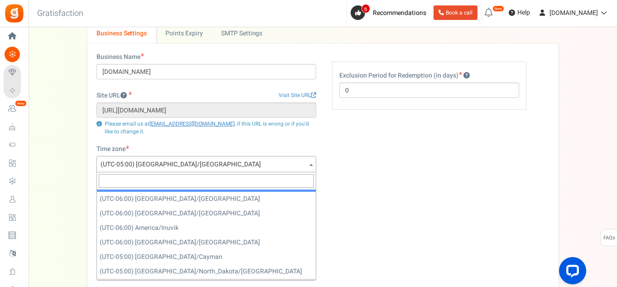
click at [188, 172] on span at bounding box center [206, 180] width 219 height 17
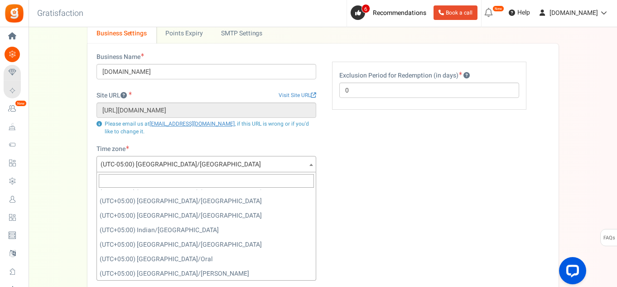
scroll to position [4650, 0]
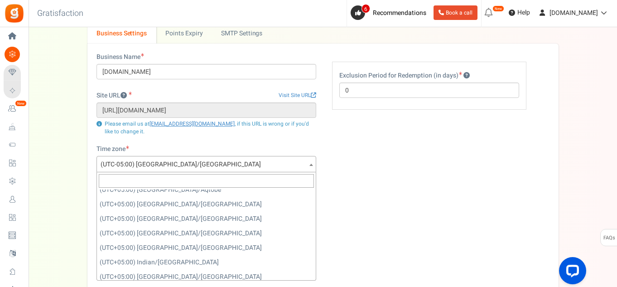
select select "[GEOGRAPHIC_DATA]/[GEOGRAPHIC_DATA]"
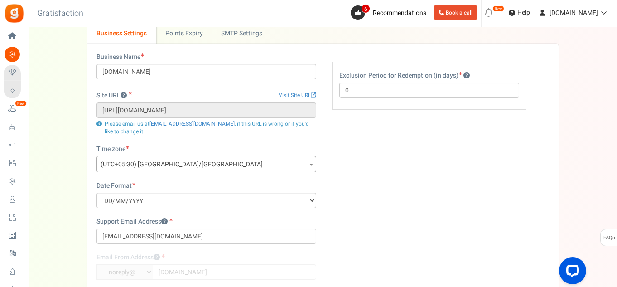
scroll to position [0, 0]
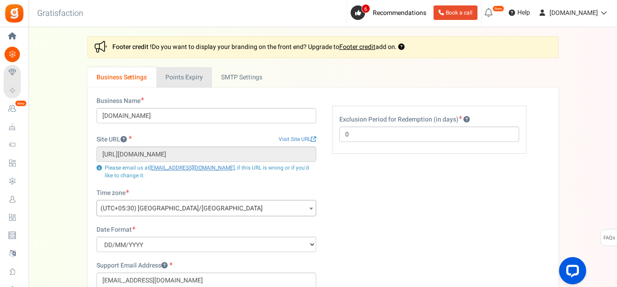
click at [192, 83] on link "Points Expiry" at bounding box center [184, 77] width 56 height 20
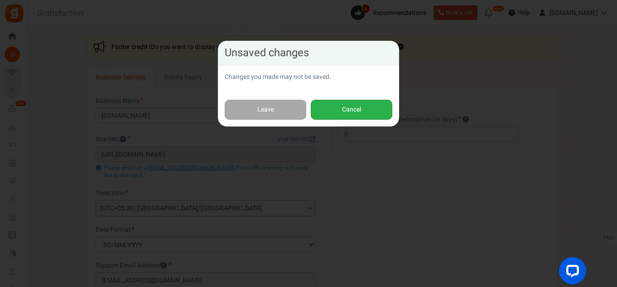
click at [331, 110] on button "Cancel" at bounding box center [352, 110] width 82 height 20
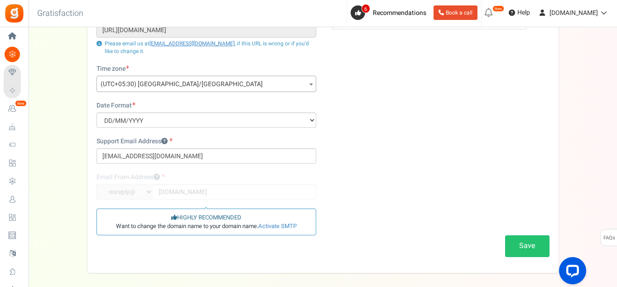
scroll to position [165, 0]
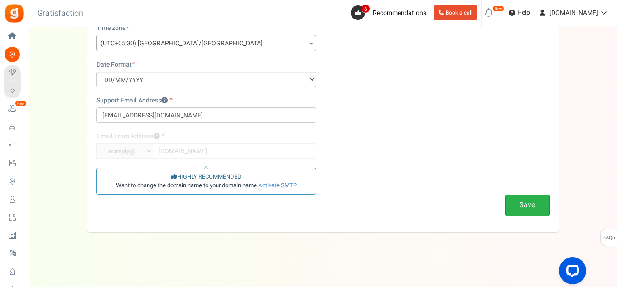
click at [535, 200] on button "Save" at bounding box center [527, 204] width 44 height 21
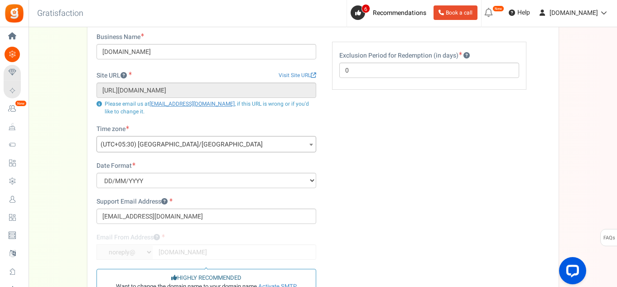
scroll to position [0, 0]
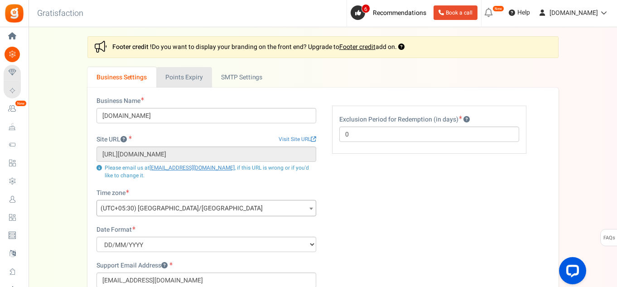
click at [183, 74] on link "Points Expiry" at bounding box center [184, 77] width 56 height 20
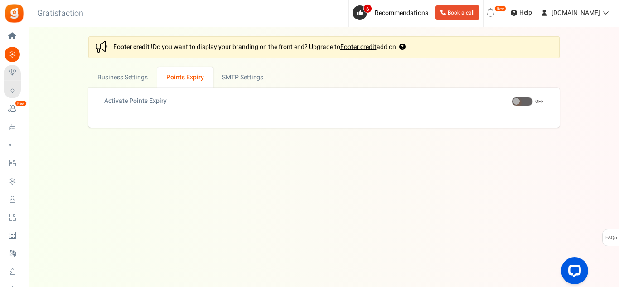
click at [524, 101] on span at bounding box center [521, 101] width 21 height 9
click at [511, 101] on input "ON OFF" at bounding box center [511, 102] width 0 height 6
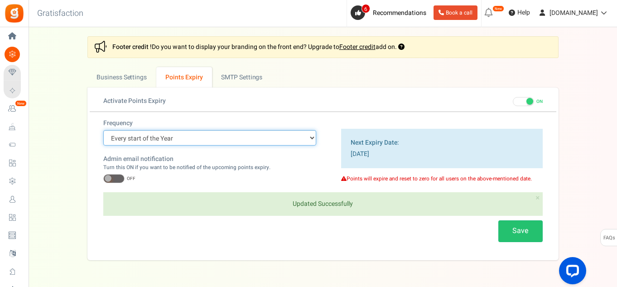
click at [142, 136] on select "Every start of the Year Every start of the Month Exact Date (one Time)" at bounding box center [209, 137] width 213 height 15
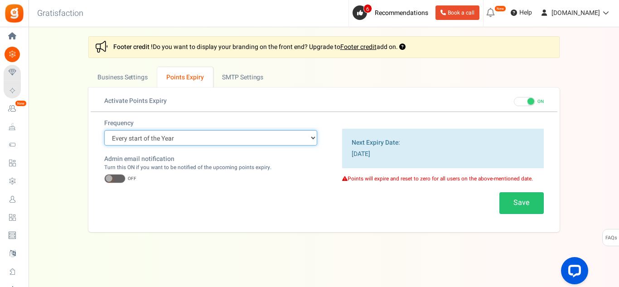
select select "4"
click at [104, 130] on select "Every start of the Year Every start of the Month Exact Date (one Time)" at bounding box center [210, 137] width 213 height 15
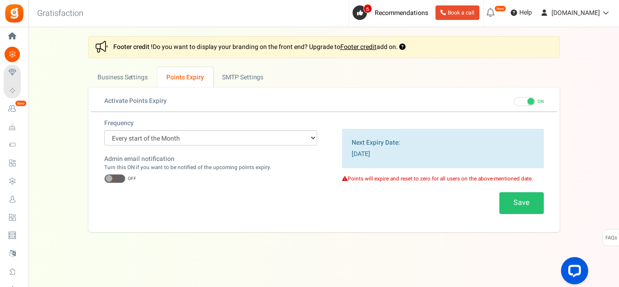
click at [117, 176] on span at bounding box center [114, 178] width 21 height 9
click at [104, 176] on input "ON OFF" at bounding box center [104, 179] width 0 height 6
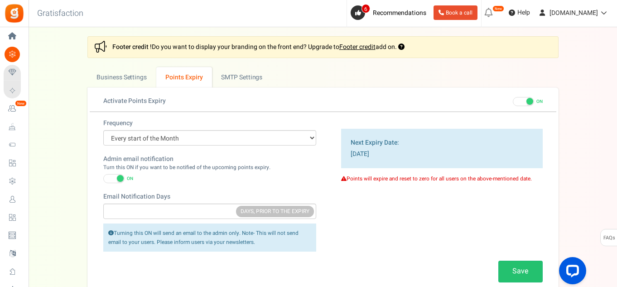
click at [116, 176] on span at bounding box center [113, 178] width 21 height 9
click at [103, 176] on input "ON OFF" at bounding box center [103, 179] width 0 height 6
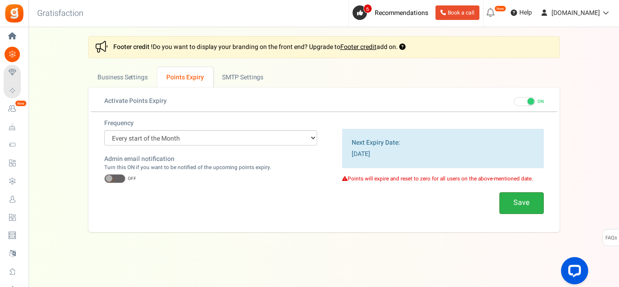
click at [535, 200] on button "Save" at bounding box center [521, 202] width 44 height 21
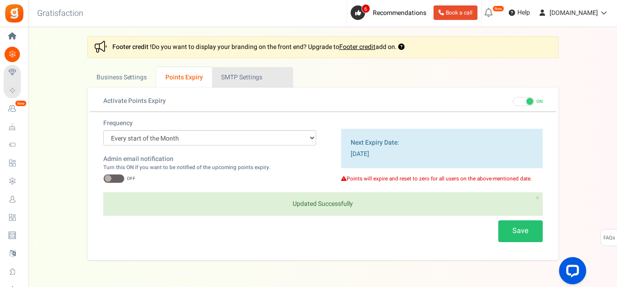
click at [252, 81] on link "Active SMTP Settings" at bounding box center [252, 77] width 81 height 20
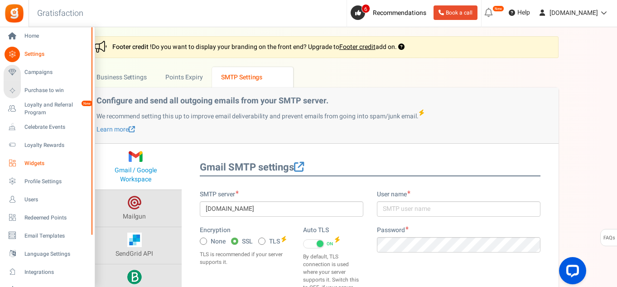
click at [43, 168] on link "Widgets" at bounding box center [47, 162] width 87 height 15
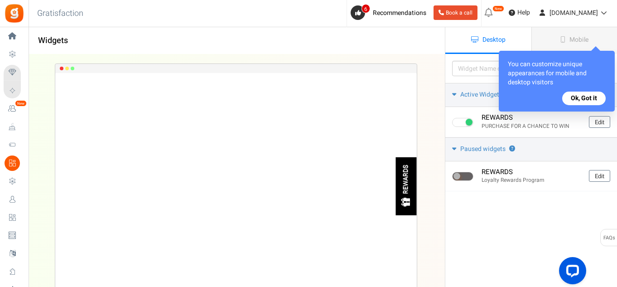
click at [586, 95] on button "Ok, Got it" at bounding box center [583, 98] width 43 height 14
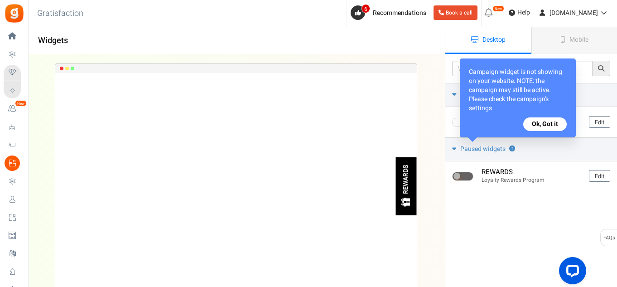
click at [553, 125] on button "Ok, Got it" at bounding box center [544, 124] width 43 height 14
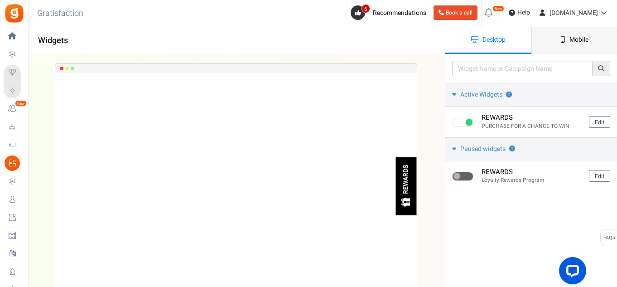
click at [581, 47] on link "Mobile" at bounding box center [574, 40] width 86 height 27
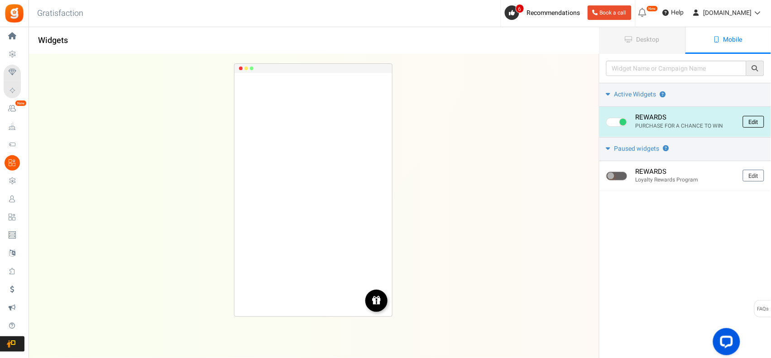
click at [618, 125] on link "Edit" at bounding box center [753, 122] width 21 height 12
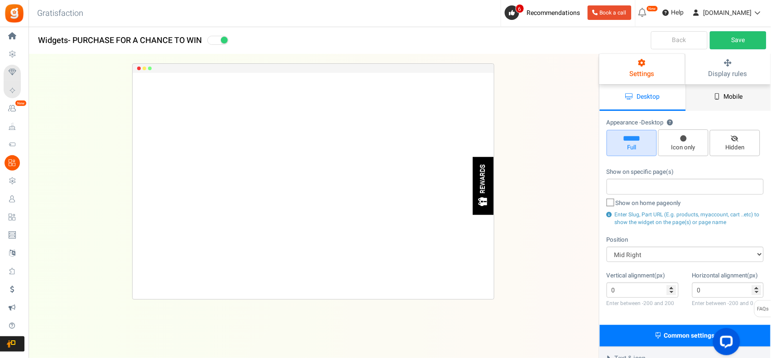
click at [618, 103] on link "Mobile" at bounding box center [729, 97] width 86 height 27
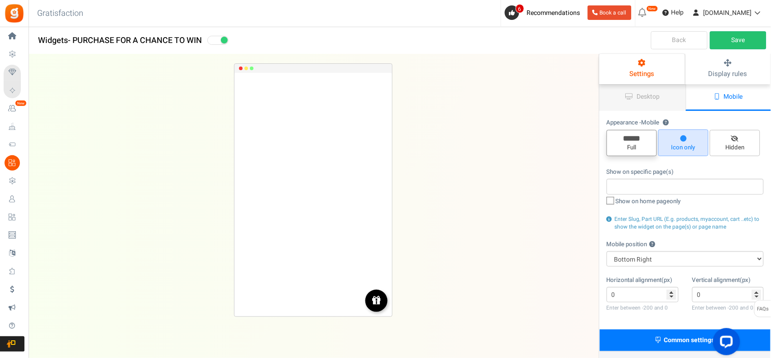
click at [618, 145] on span "Full" at bounding box center [632, 148] width 42 height 9
click at [618, 138] on input "Full" at bounding box center [635, 135] width 6 height 6
radio input "true"
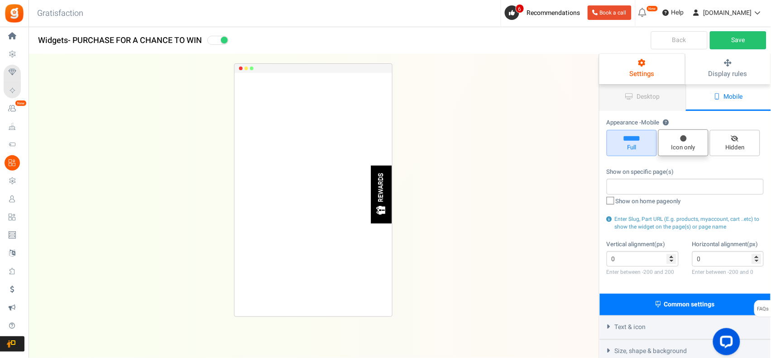
click at [618, 145] on span "Icon only" at bounding box center [684, 148] width 42 height 9
click at [618, 137] on input "Icon only" at bounding box center [687, 134] width 6 height 6
radio input "true"
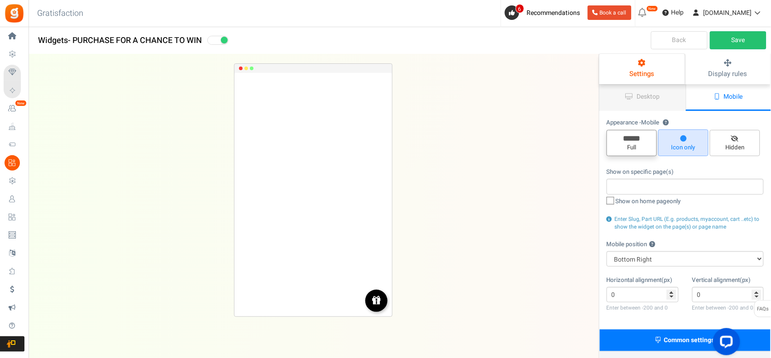
click at [618, 141] on span "Full" at bounding box center [632, 143] width 50 height 26
click at [618, 138] on input "Full" at bounding box center [635, 135] width 6 height 6
radio input "true"
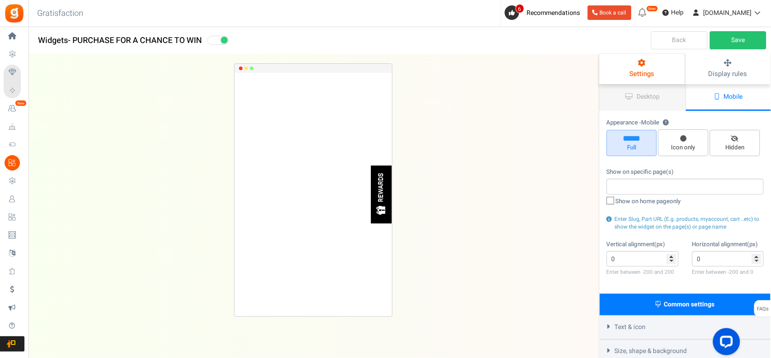
scroll to position [75, 0]
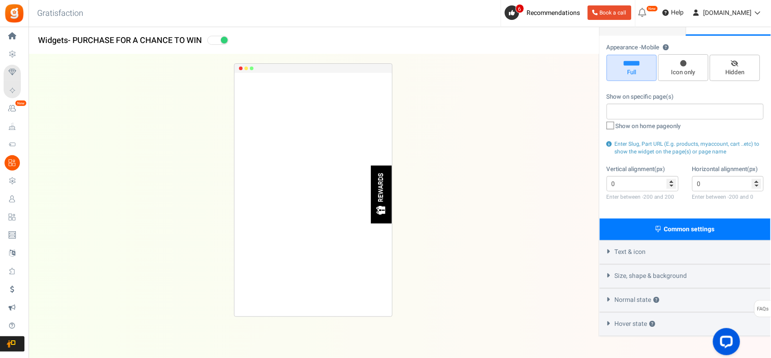
click at [618, 248] on span "Text & icon" at bounding box center [630, 252] width 31 height 9
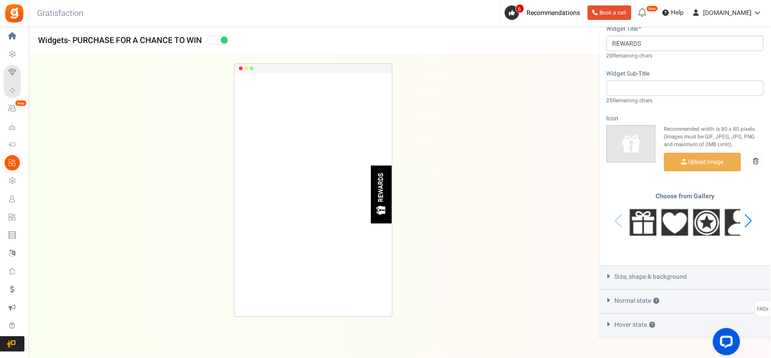
scroll to position [346, 0]
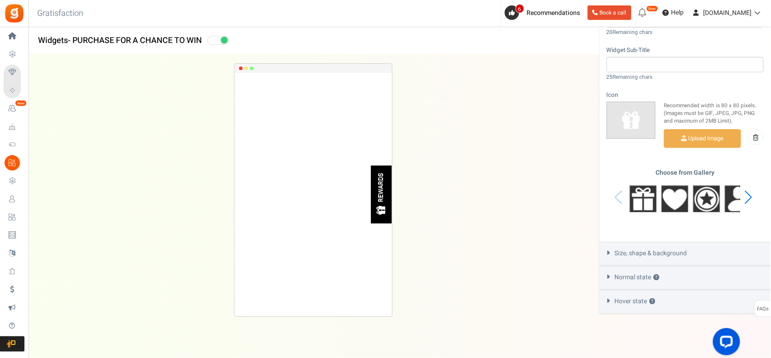
click at [618, 197] on div "Next slide" at bounding box center [749, 197] width 12 height 27
click at [618, 196] on img at bounding box center [706, 199] width 27 height 27
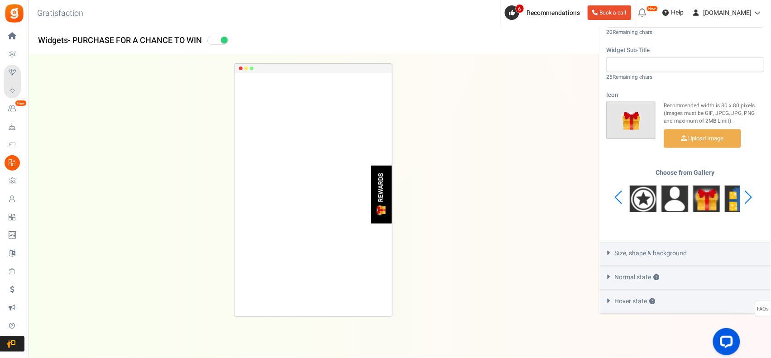
click at [618, 196] on div "Next slide" at bounding box center [749, 197] width 12 height 27
click at [618, 251] on span "Size, shape & background" at bounding box center [651, 254] width 72 height 9
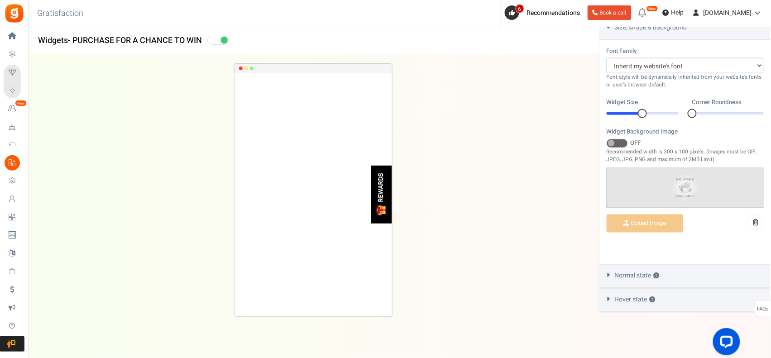
scroll to position [310, 0]
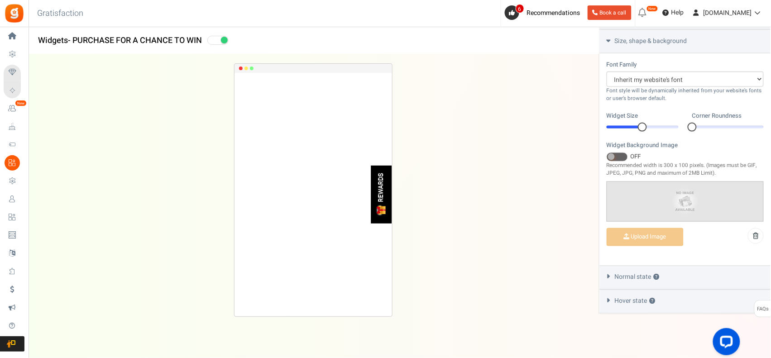
click at [618, 273] on span "Normal state ?" at bounding box center [637, 277] width 45 height 9
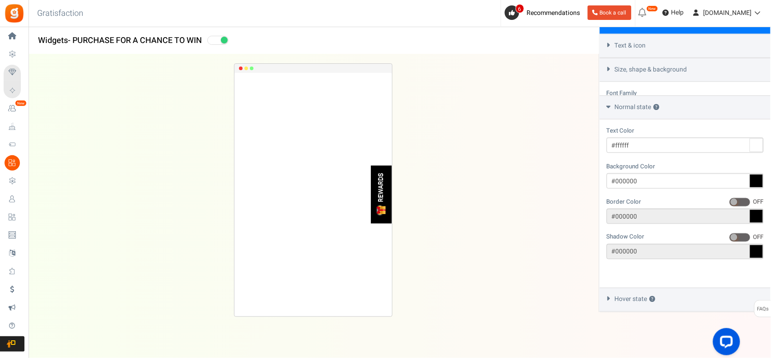
scroll to position [254, 0]
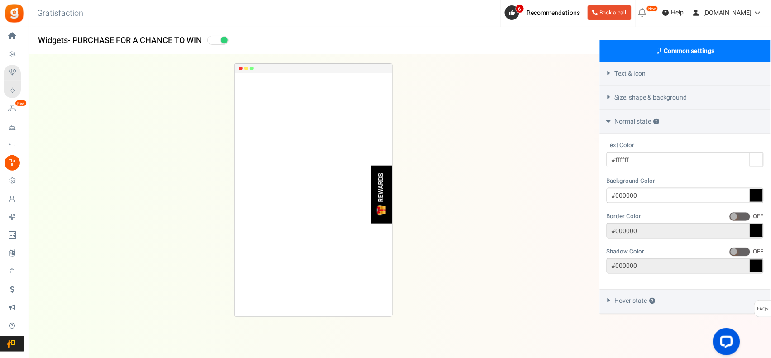
click at [618, 286] on span "Hover state ?" at bounding box center [635, 301] width 41 height 9
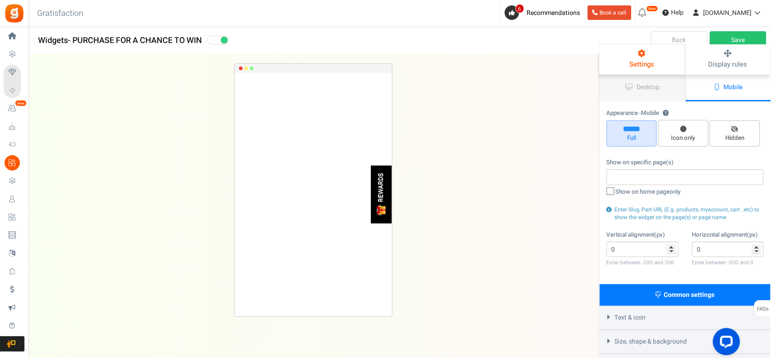
scroll to position [0, 0]
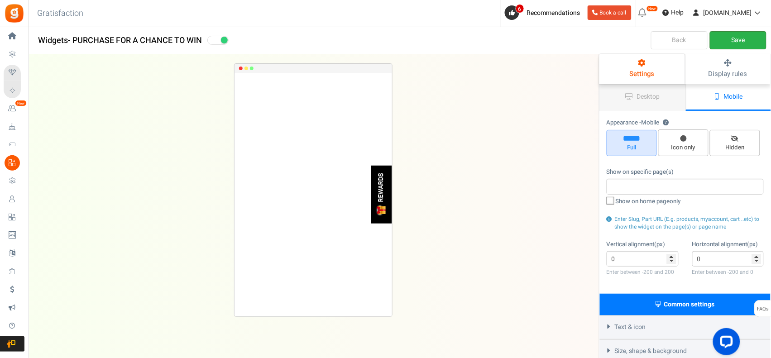
click at [618, 39] on link "Save" at bounding box center [738, 40] width 57 height 18
drag, startPoint x: 625, startPoint y: 254, endPoint x: 598, endPoint y: 260, distance: 28.3
click at [598, 260] on div "Widgets - PURCHASE FOR A CHANCE TO WIN Desktop Mobile Back Save Please enter a …" at bounding box center [400, 311] width 743 height 514
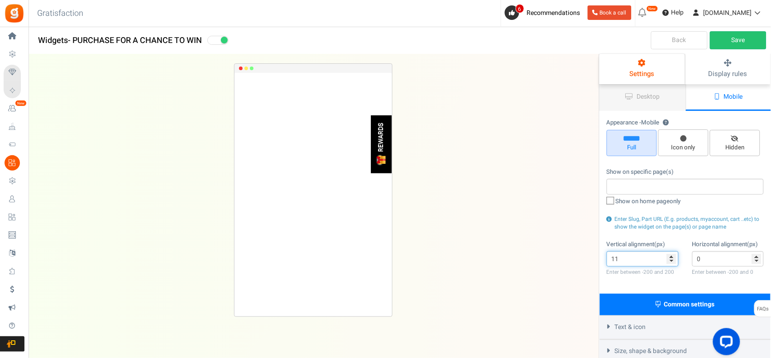
type input "1"
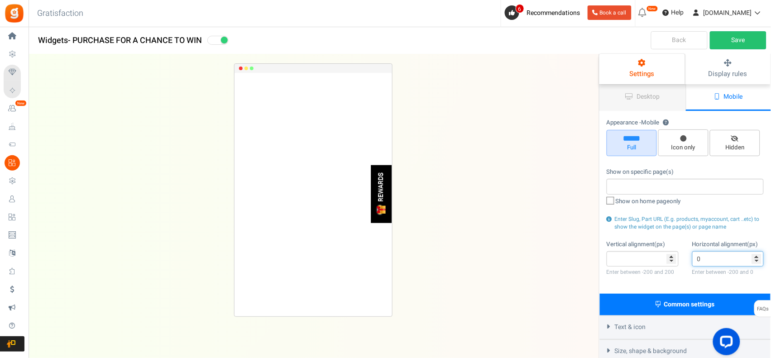
drag, startPoint x: 730, startPoint y: 260, endPoint x: 674, endPoint y: 257, distance: 56.7
click at [618, 257] on div "Vertical alignment(px) Enter between -200 and 200 Horizontal alignment(px) 0 En…" at bounding box center [685, 263] width 171 height 47
type input "0"
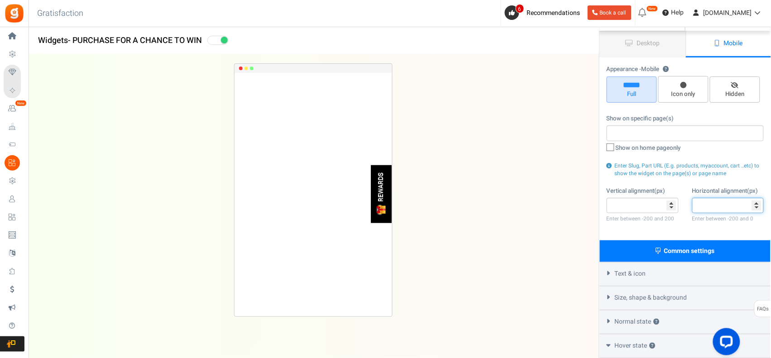
scroll to position [75, 0]
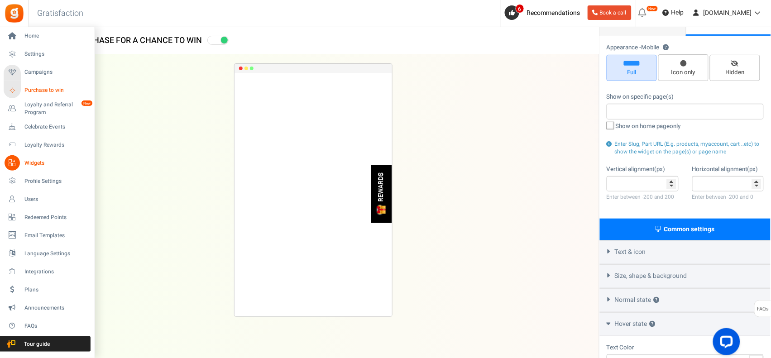
click at [20, 90] on link "Purchase to win" at bounding box center [47, 90] width 87 height 15
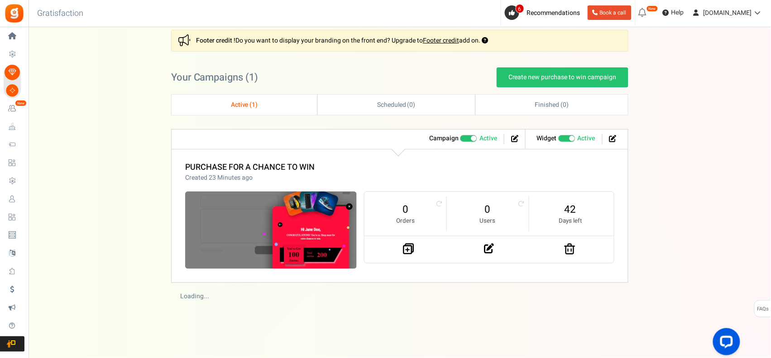
scroll to position [62, 0]
click at [494, 251] on icon at bounding box center [490, 249] width 10 height 10
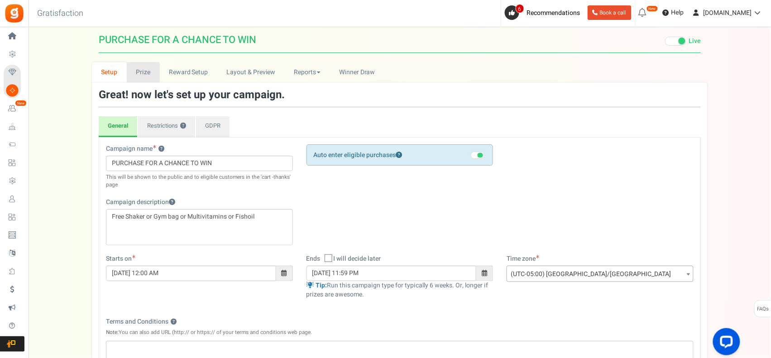
click at [139, 66] on link "Prize" at bounding box center [143, 72] width 33 height 20
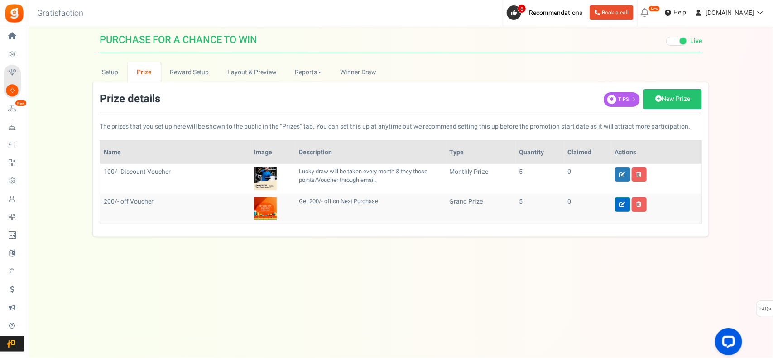
click at [618, 204] on link at bounding box center [622, 204] width 15 height 14
type input "200/- off Voucher"
type input "5"
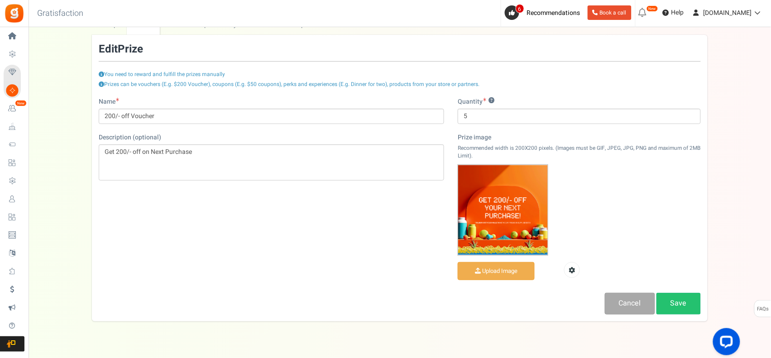
scroll to position [72, 0]
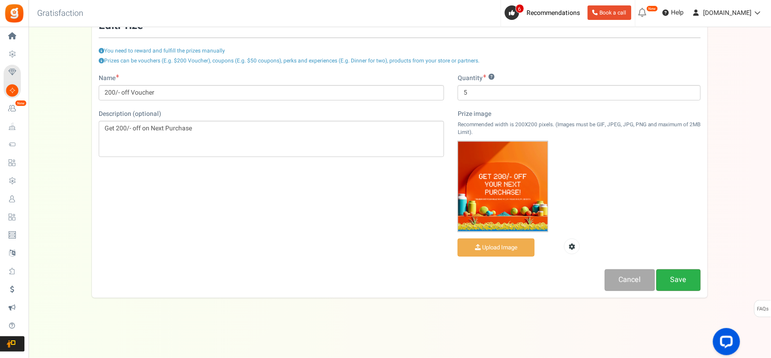
click at [618, 279] on link "Save" at bounding box center [679, 279] width 44 height 21
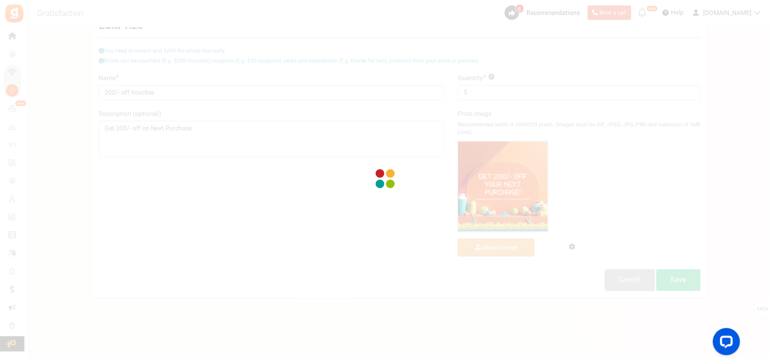
scroll to position [0, 0]
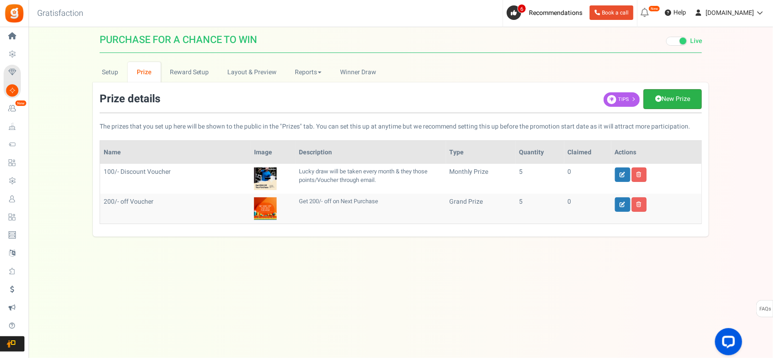
click at [618, 102] on link "New Prize" at bounding box center [673, 99] width 58 height 20
type input "1"
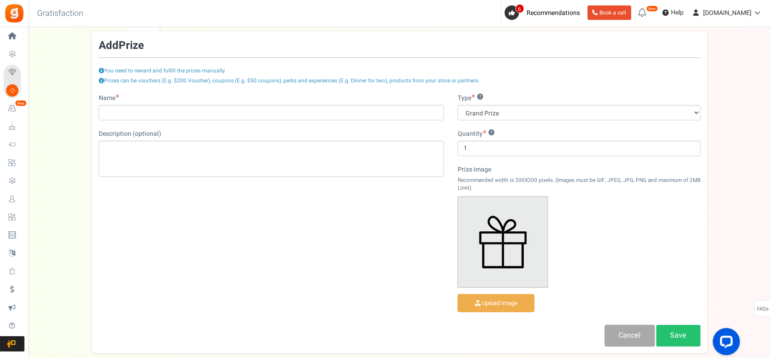
scroll to position [107, 0]
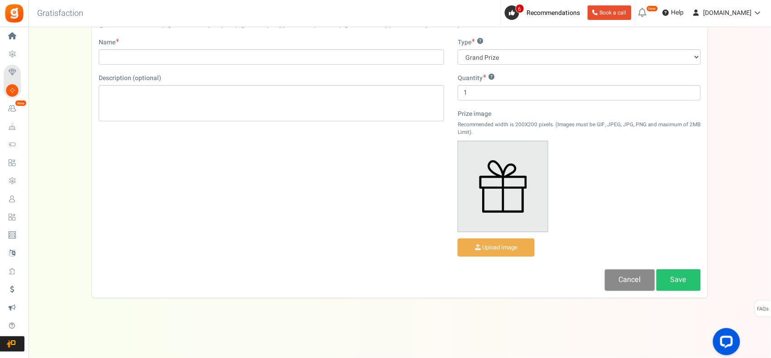
click at [618, 279] on link "Cancel" at bounding box center [630, 279] width 50 height 21
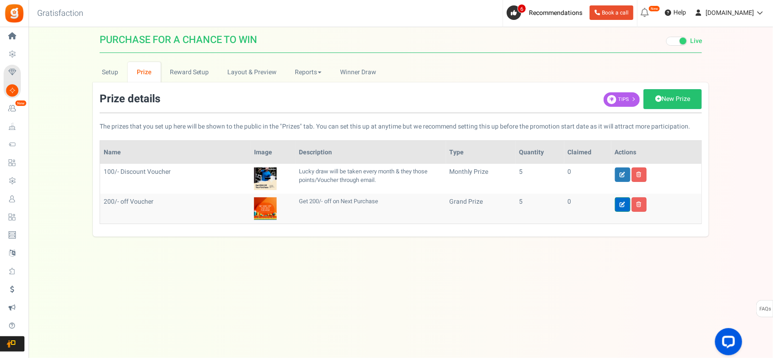
click at [618, 204] on icon at bounding box center [622, 204] width 5 height 5
type input "200/- off Voucher"
type input "5"
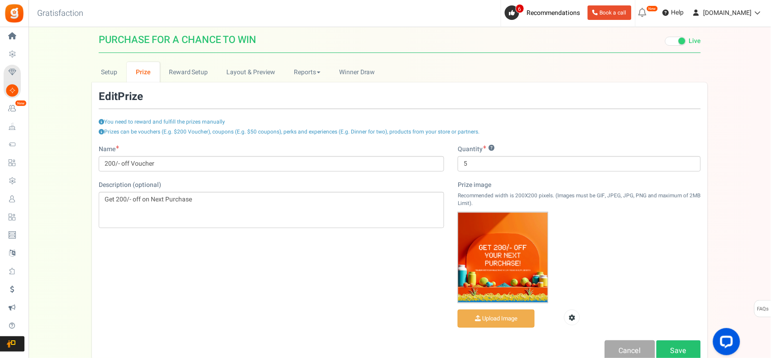
scroll to position [72, 0]
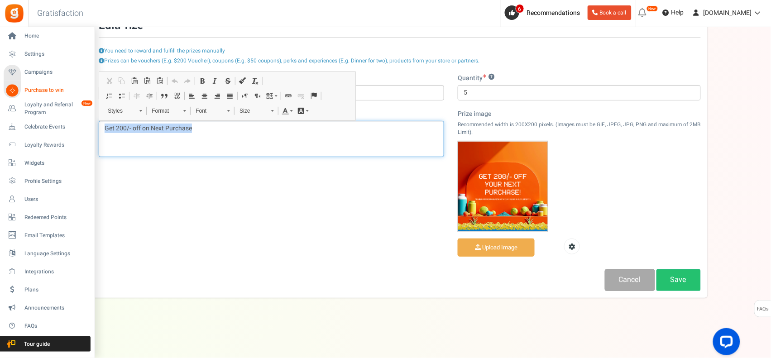
drag, startPoint x: 211, startPoint y: 125, endPoint x: 0, endPoint y: 113, distance: 211.4
click at [0, 113] on div "Home Settings Campaigns Purchase to win Loyalty and Referral Program New Celebr…" at bounding box center [385, 157] width 771 height 402
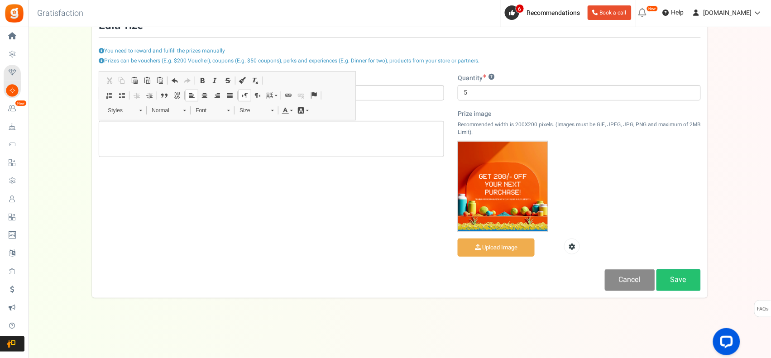
click at [618, 279] on link "Cancel" at bounding box center [630, 279] width 50 height 21
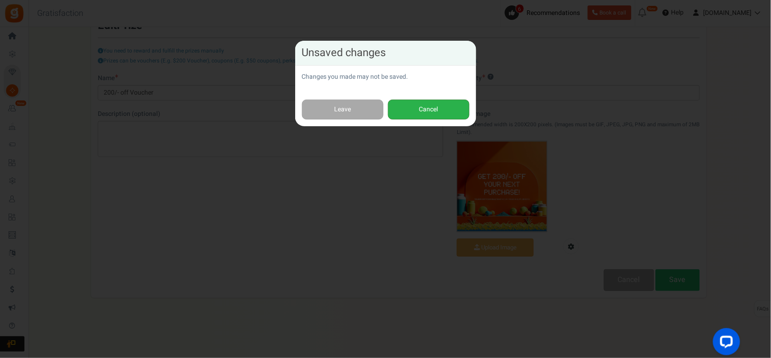
click at [415, 113] on button "Cancel" at bounding box center [429, 110] width 82 height 20
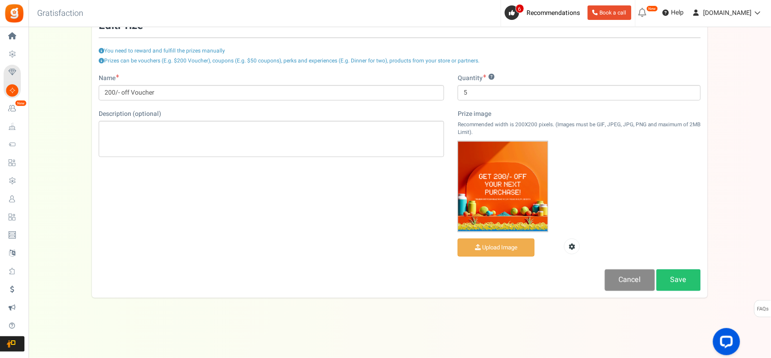
click at [618, 282] on link "Cancel" at bounding box center [630, 279] width 50 height 21
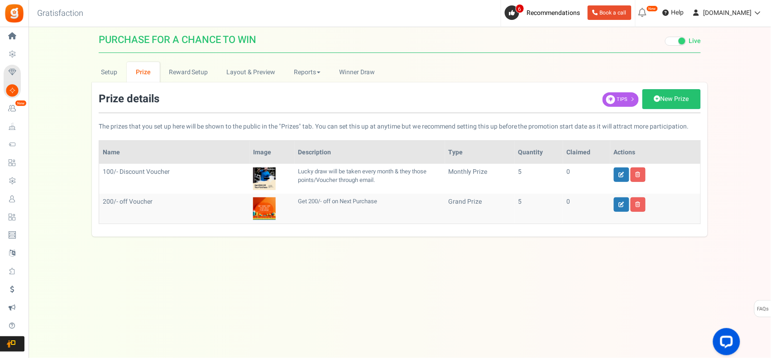
scroll to position [0, 0]
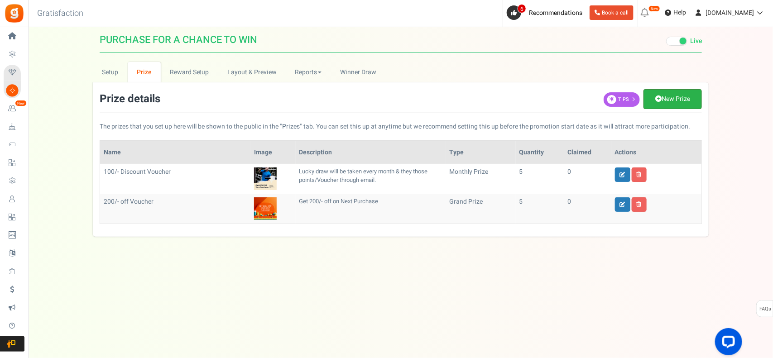
click at [618, 97] on link "New Prize" at bounding box center [673, 99] width 58 height 20
select select "grand"
type input "1"
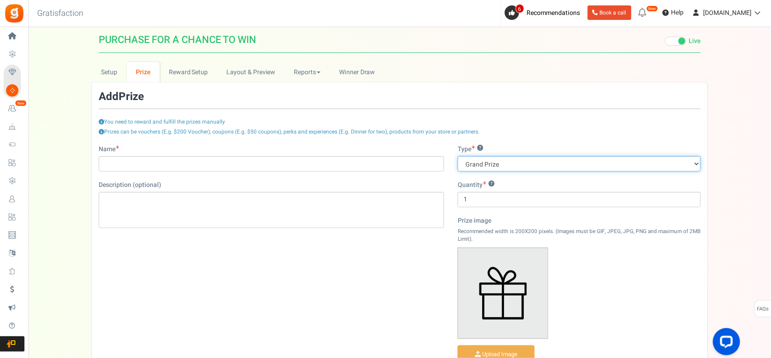
click at [509, 166] on select "Grand Prize Daily Prize Weekly Prize Monthly Prize" at bounding box center [579, 163] width 243 height 15
select select "weekly"
click at [458, 156] on select "Grand Prize Daily Prize Weekly Prize Monthly Prize" at bounding box center [579, 163] width 243 height 15
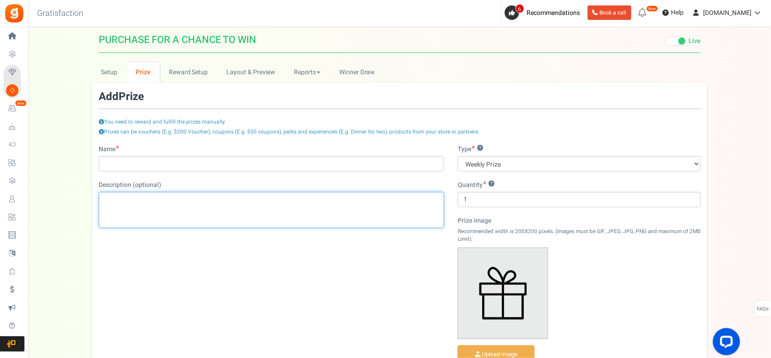
click at [141, 198] on div "Editor, prize_description" at bounding box center [272, 210] width 346 height 36
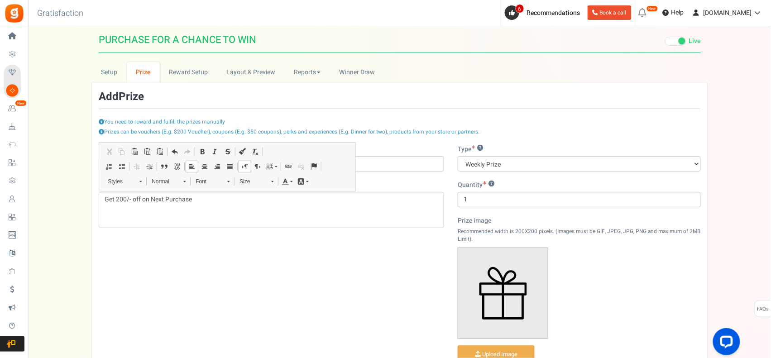
click at [187, 253] on div "Name Description (optional) Get 200/- off on Next Purchase Type ? Grand Prize D…" at bounding box center [400, 271] width 616 height 253
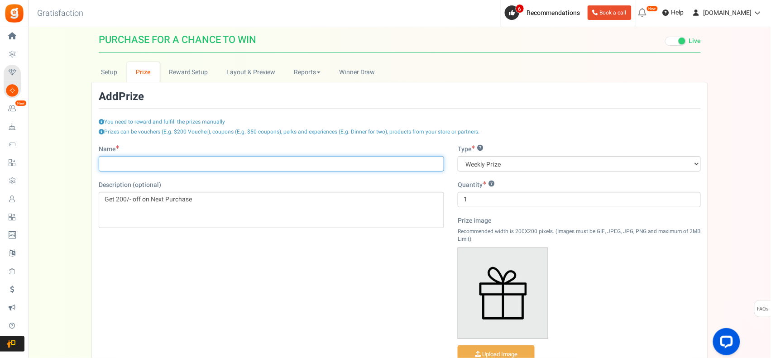
drag, startPoint x: 130, startPoint y: 163, endPoint x: 139, endPoint y: 158, distance: 9.8
click at [130, 163] on input "Name" at bounding box center [272, 163] width 346 height 15
type input "200/- off Voucher"
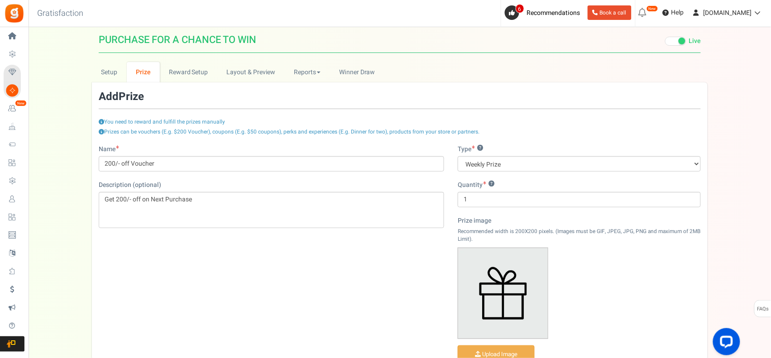
click at [342, 286] on div "Name 200/- off Voucher Description (optional) Get 200/- off on Next Purchase Ty…" at bounding box center [400, 271] width 616 height 253
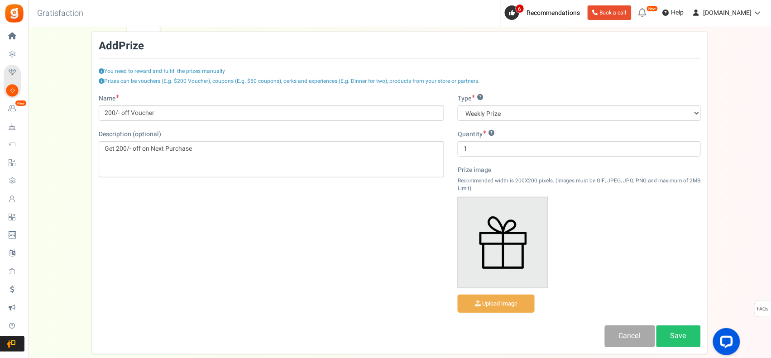
scroll to position [75, 0]
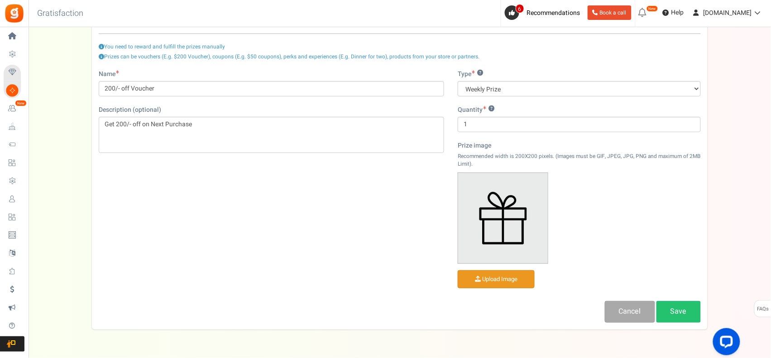
click at [488, 281] on input "file" at bounding box center [496, 280] width 76 height 18
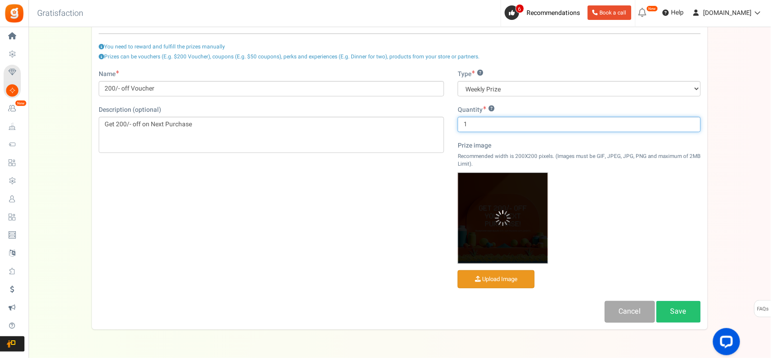
drag, startPoint x: 476, startPoint y: 124, endPoint x: 442, endPoint y: 123, distance: 34.4
click at [442, 123] on div "Name 200/- off Voucher Description (optional) Get 200/- off on Next Purchase Ty…" at bounding box center [400, 196] width 616 height 253
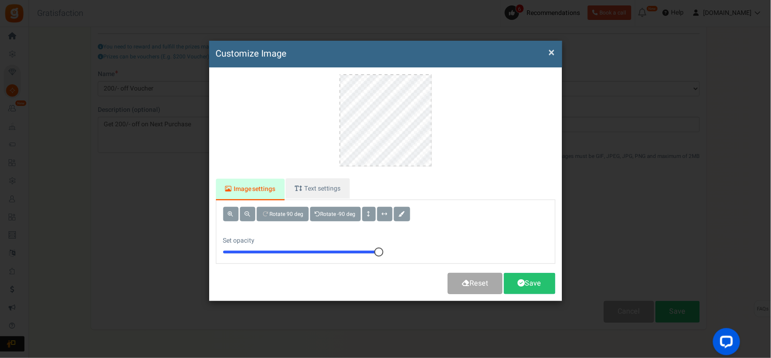
scroll to position [0, 0]
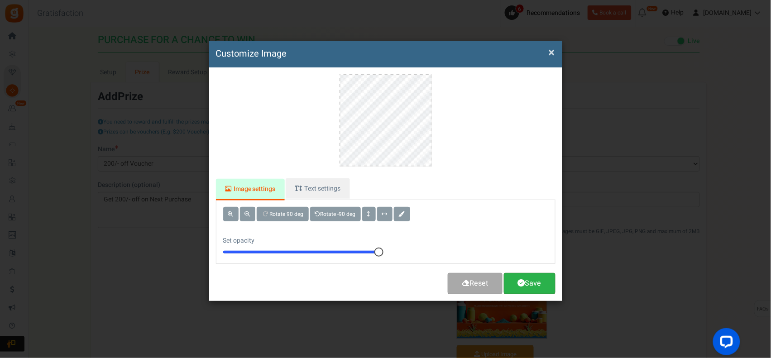
click at [540, 281] on link "Save" at bounding box center [530, 283] width 52 height 21
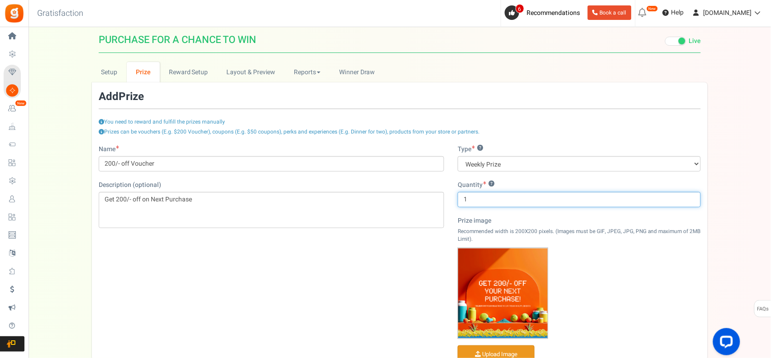
drag, startPoint x: 479, startPoint y: 198, endPoint x: 414, endPoint y: 196, distance: 64.3
click at [414, 196] on div "Name 200/- off Voucher Description (optional) Get 200/- off on Next Purchase Ty…" at bounding box center [400, 271] width 616 height 253
type input "5"
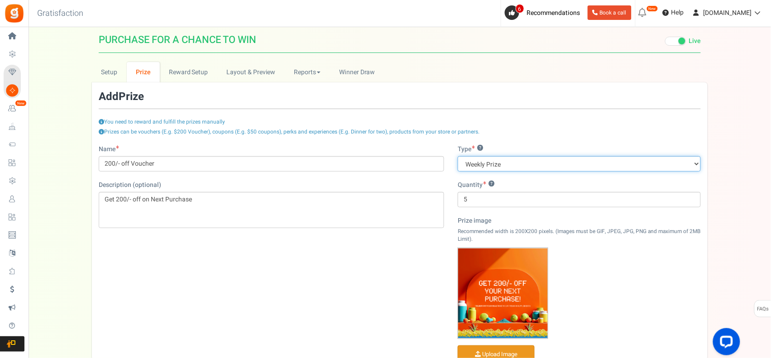
click at [499, 164] on select "Grand Prize Daily Prize Weekly Prize Monthly Prize" at bounding box center [579, 163] width 243 height 15
select select "monthly"
click at [458, 156] on select "Grand Prize Daily Prize Weekly Prize Monthly Prize" at bounding box center [579, 163] width 243 height 15
click at [610, 241] on p "Recommended width is 200X200 pixels. (Images must be GIF, JPEG, JPG, PNG and ma…" at bounding box center [579, 235] width 243 height 15
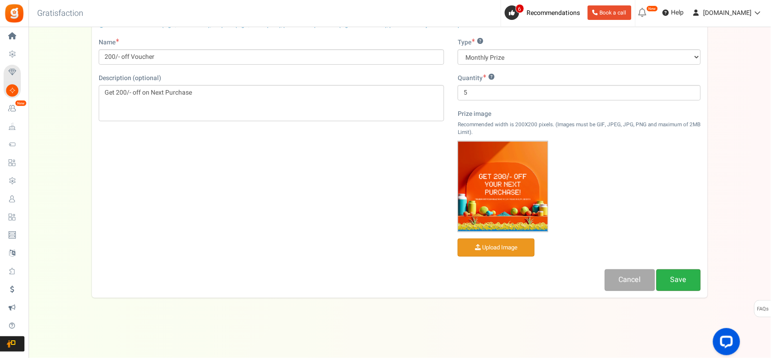
click at [618, 279] on link "Save" at bounding box center [679, 279] width 44 height 21
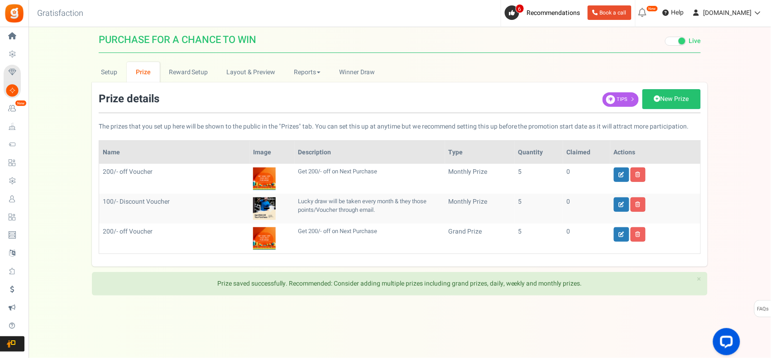
scroll to position [0, 0]
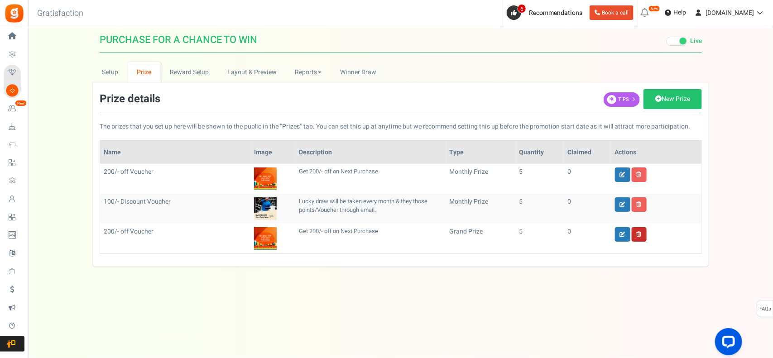
click at [618, 236] on icon at bounding box center [639, 234] width 5 height 5
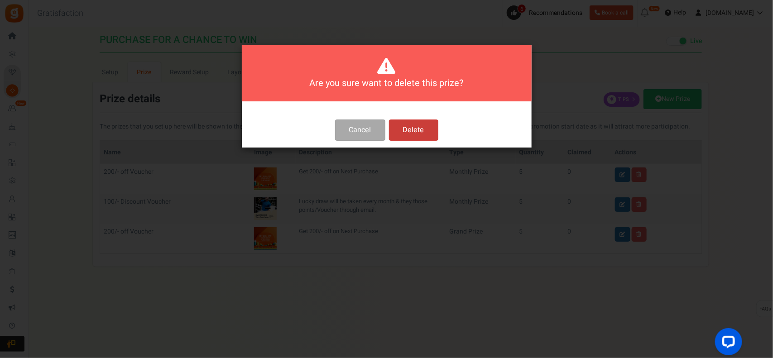
click at [410, 130] on button "Delete" at bounding box center [413, 130] width 49 height 21
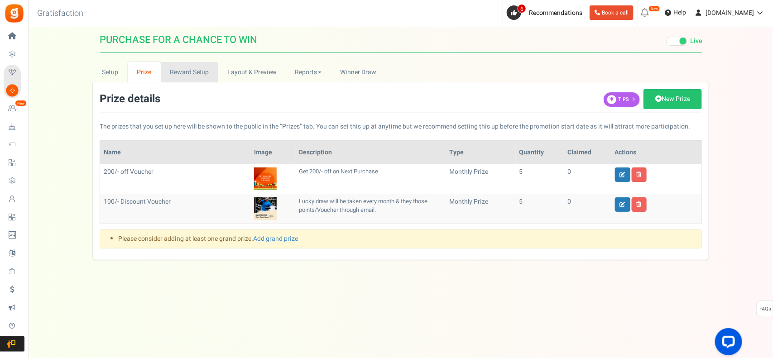
click at [201, 73] on link "Reward Setup" at bounding box center [190, 72] width 58 height 20
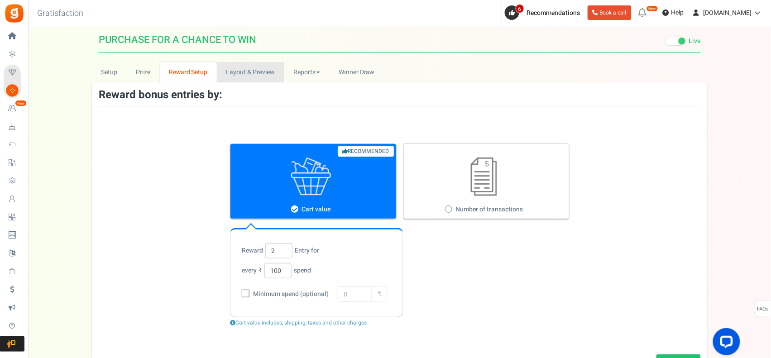
click at [234, 71] on link "Layout & Preview" at bounding box center [250, 72] width 67 height 20
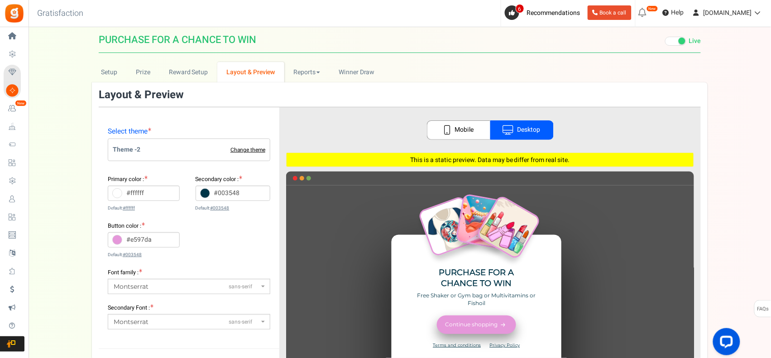
click at [247, 149] on link "Change theme" at bounding box center [248, 150] width 35 height 6
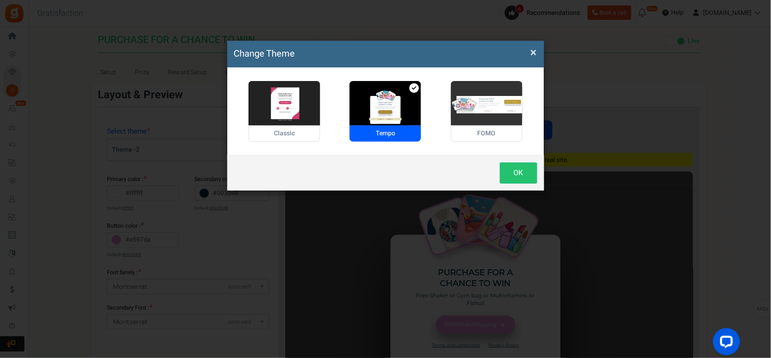
click at [494, 103] on img at bounding box center [487, 103] width 72 height 44
click at [457, 89] on input "FOMO" at bounding box center [454, 86] width 6 height 6
radio input "true"
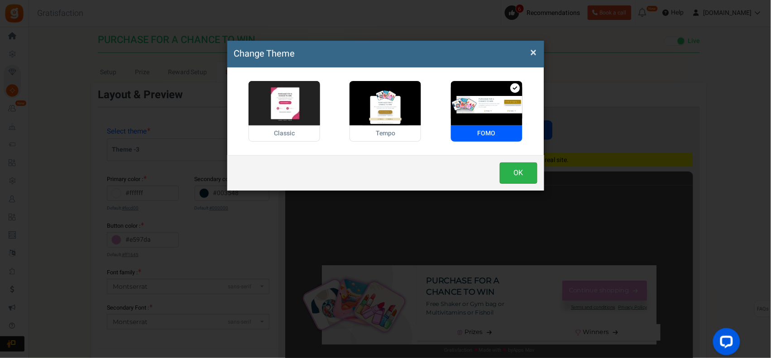
click at [533, 179] on button "OK" at bounding box center [519, 173] width 38 height 21
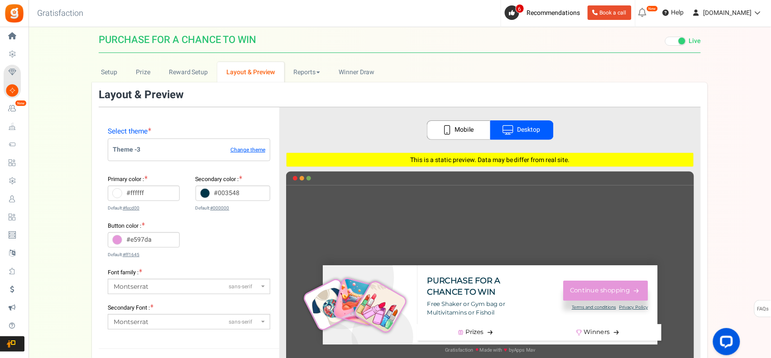
click at [460, 125] on link "Mobile" at bounding box center [458, 129] width 63 height 19
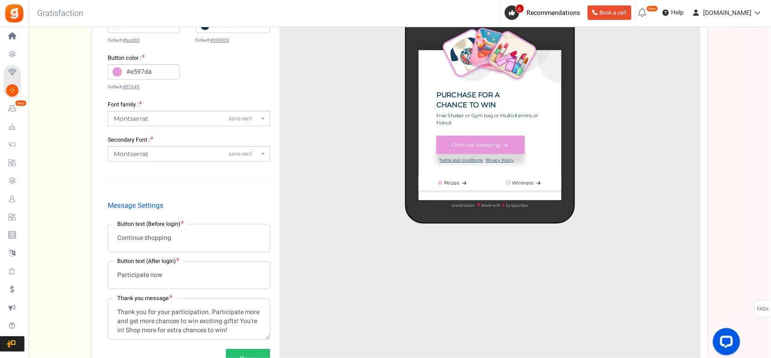
scroll to position [98, 0]
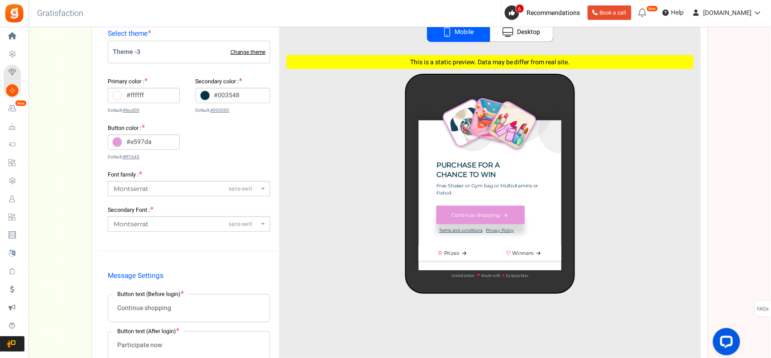
click at [255, 54] on link "Change theme" at bounding box center [248, 52] width 35 height 6
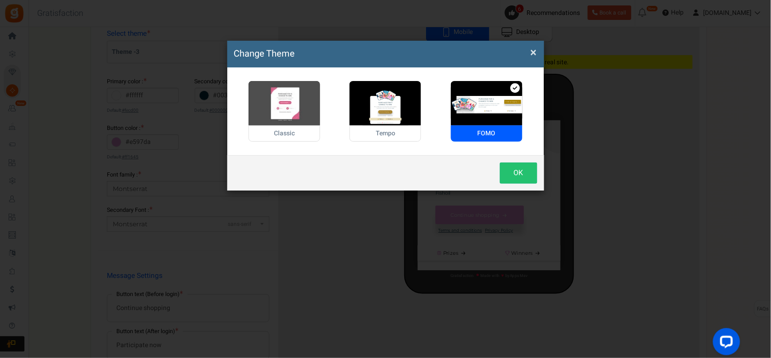
click at [282, 95] on img at bounding box center [285, 103] width 72 height 44
click at [255, 89] on input "Classic" at bounding box center [252, 86] width 6 height 6
radio input "true"
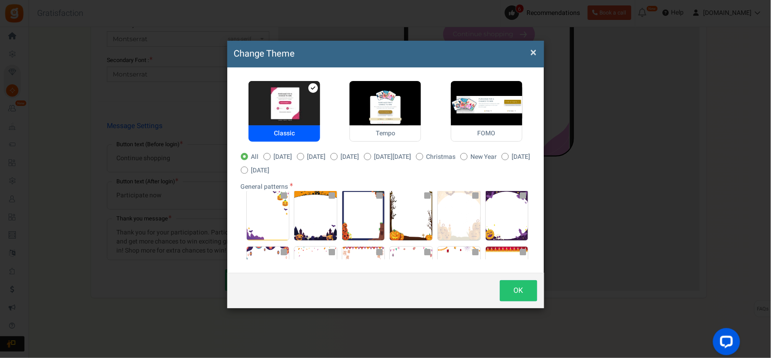
scroll to position [0, 0]
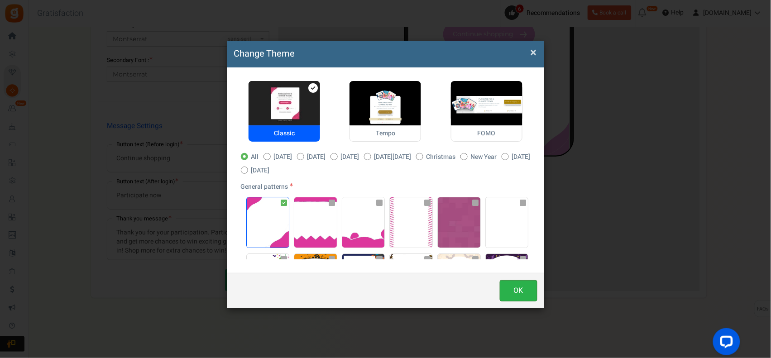
click at [527, 286] on button "OK" at bounding box center [519, 290] width 38 height 21
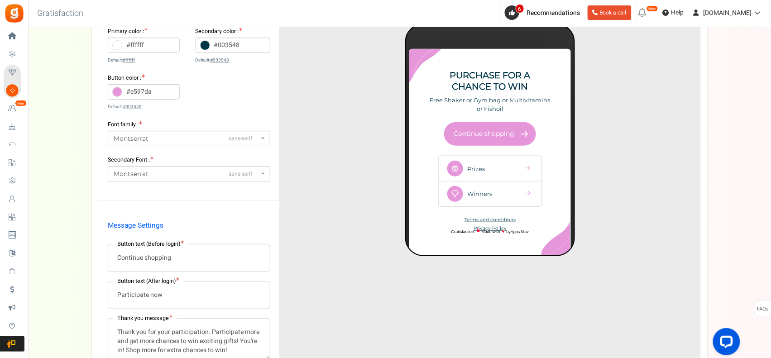
scroll to position [173, 0]
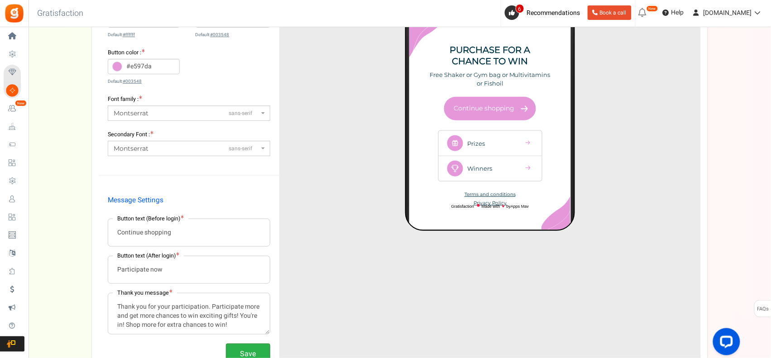
click at [253, 286] on button "Save" at bounding box center [248, 354] width 44 height 21
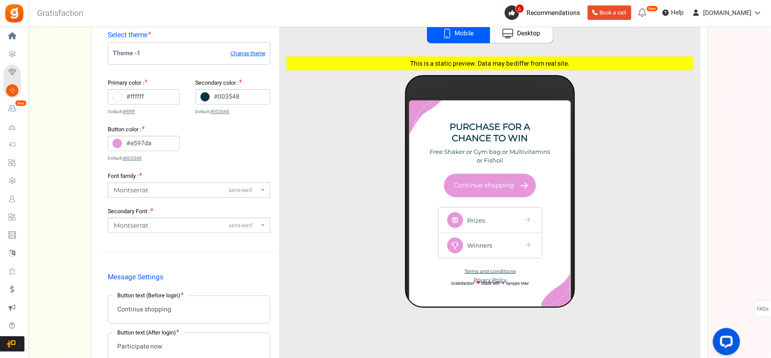
scroll to position [151, 0]
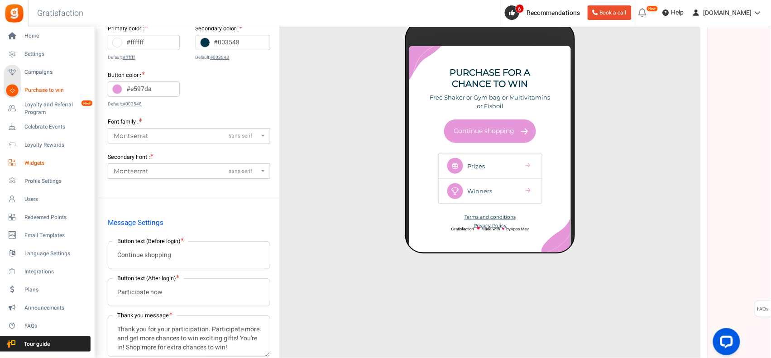
click at [50, 164] on span "Widgets" at bounding box center [55, 163] width 63 height 8
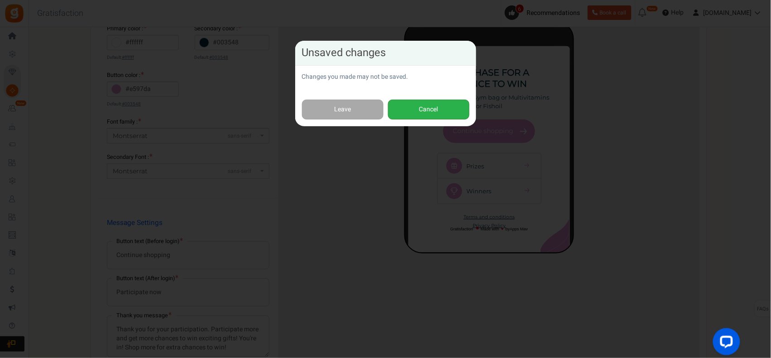
click at [430, 100] on button "Cancel" at bounding box center [429, 110] width 82 height 20
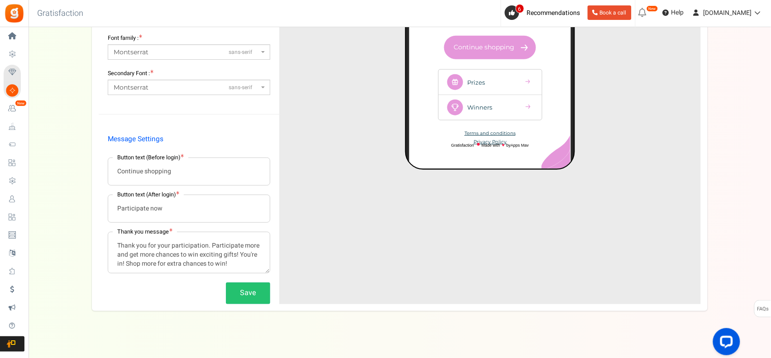
scroll to position [249, 0]
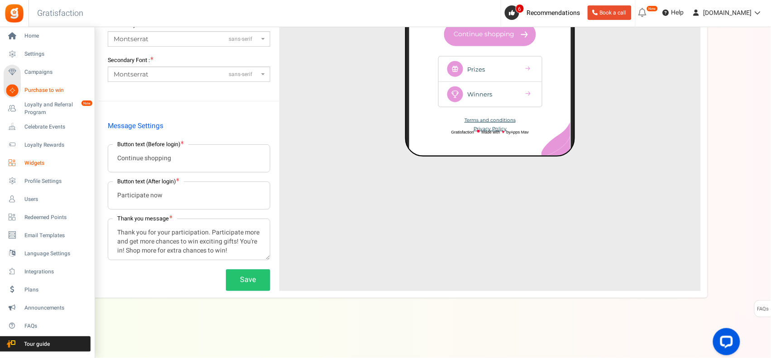
click at [33, 164] on span "Widgets" at bounding box center [55, 163] width 63 height 8
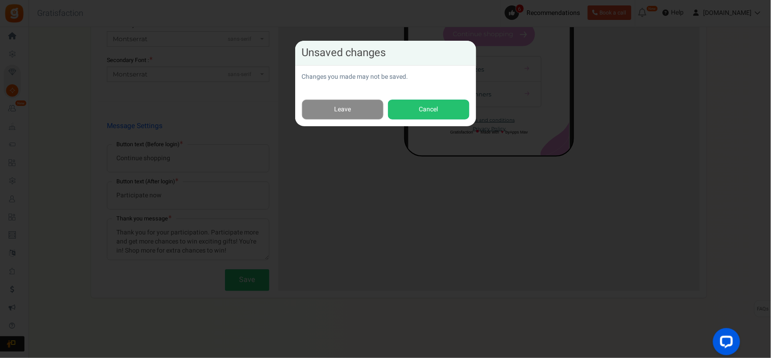
click at [358, 115] on link "Leave" at bounding box center [343, 110] width 82 height 20
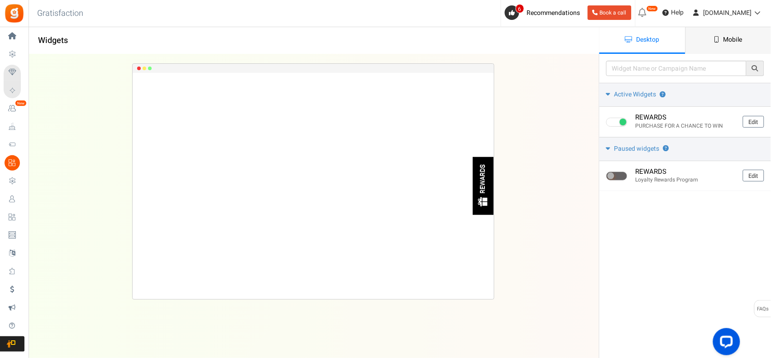
click at [618, 33] on link "Mobile" at bounding box center [729, 40] width 86 height 27
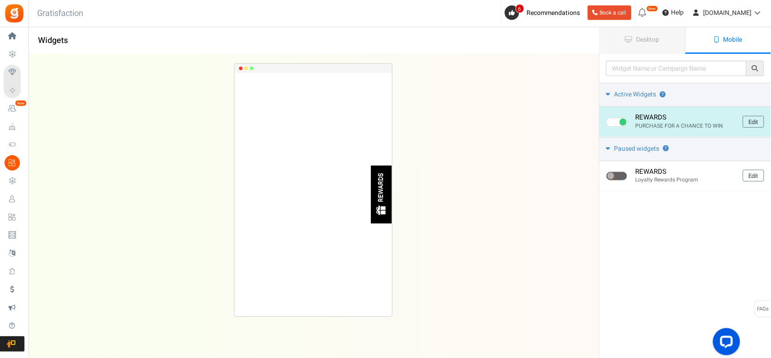
click at [375, 197] on div "REWARDS" at bounding box center [381, 195] width 21 height 58
click at [618, 121] on link "Edit" at bounding box center [753, 122] width 21 height 12
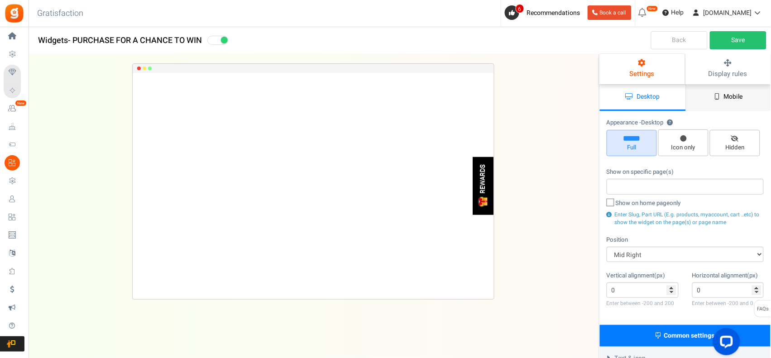
click at [618, 89] on link "Mobile" at bounding box center [729, 97] width 86 height 27
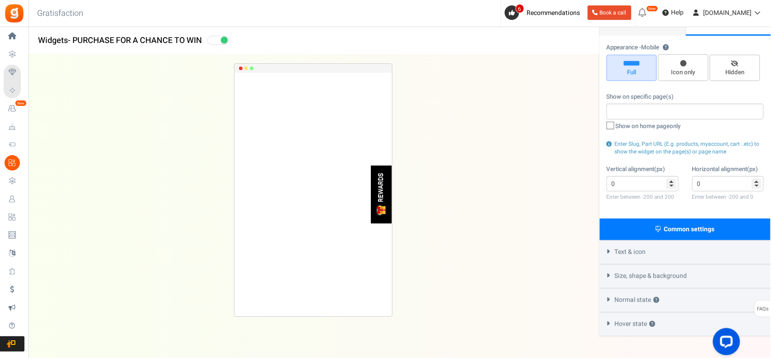
scroll to position [99, 0]
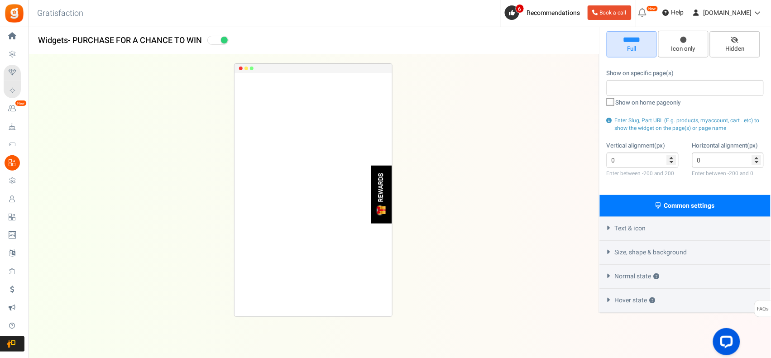
click at [618, 250] on span "Size, shape & background" at bounding box center [651, 252] width 72 height 9
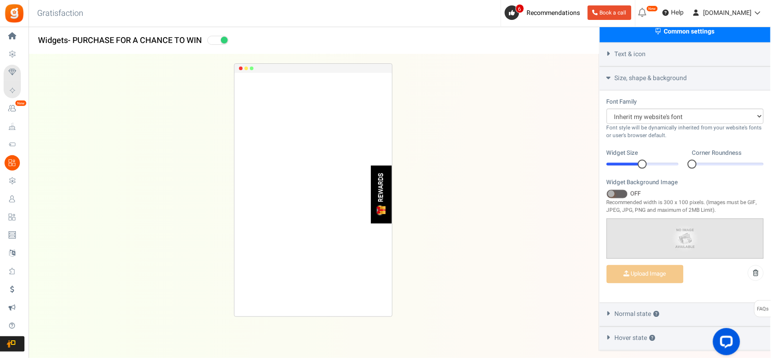
scroll to position [310, 0]
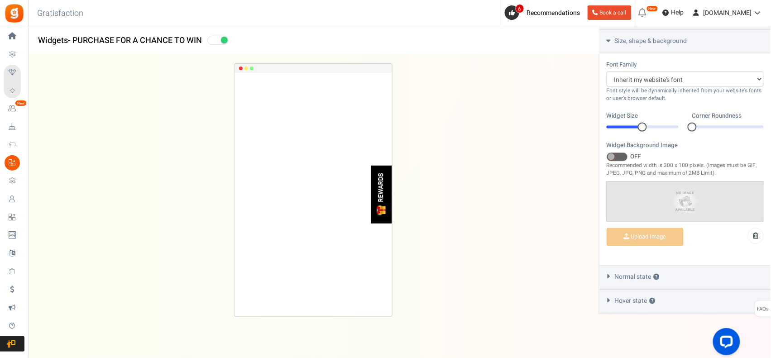
drag, startPoint x: 697, startPoint y: 124, endPoint x: 702, endPoint y: 124, distance: 5.9
click at [618, 126] on div at bounding box center [728, 127] width 72 height 3
click at [618, 276] on div "Normal state ?" at bounding box center [685, 278] width 171 height 24
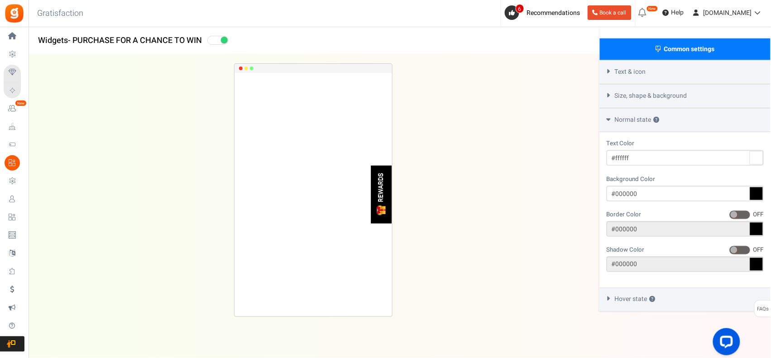
scroll to position [254, 0]
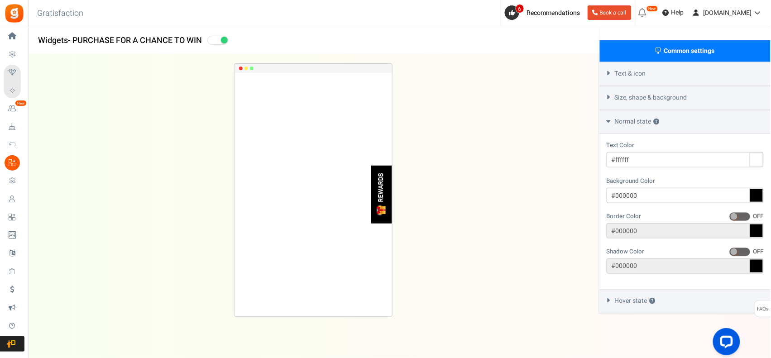
click at [618, 286] on div "Hover state ?" at bounding box center [685, 302] width 171 height 24
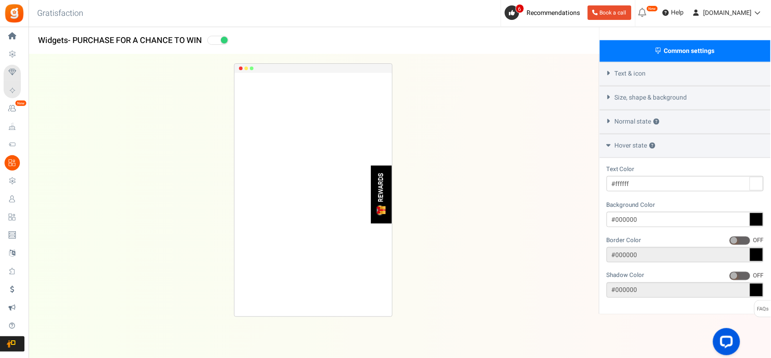
click at [618, 74] on div "Text & icon" at bounding box center [685, 74] width 171 height 24
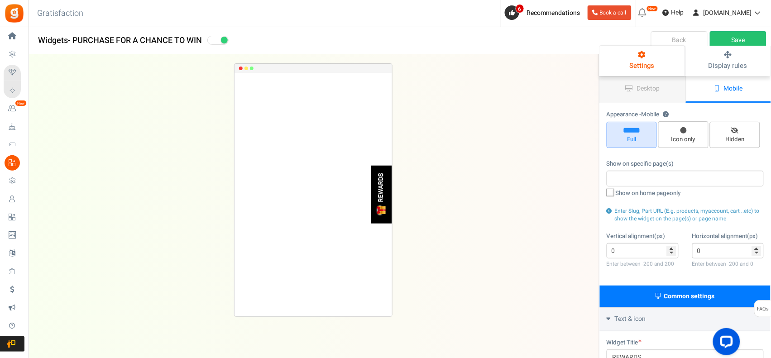
scroll to position [0, 0]
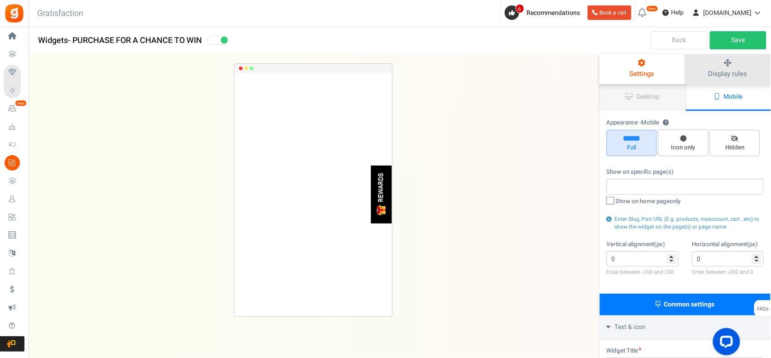
click at [618, 59] on icon at bounding box center [728, 63] width 67 height 8
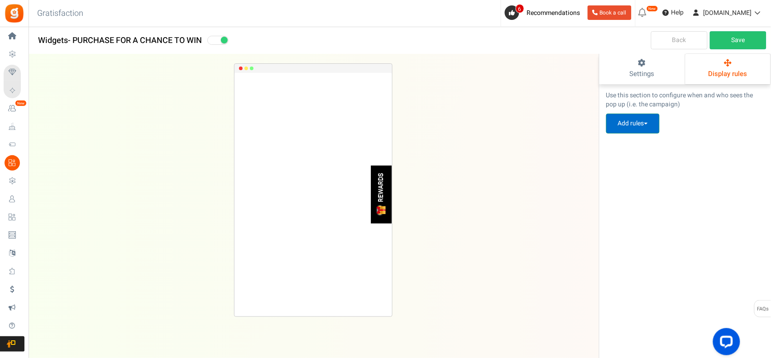
click at [618, 123] on button "Add rules" at bounding box center [632, 124] width 53 height 20
click at [618, 141] on link "Pop up visibility rules" at bounding box center [642, 144] width 72 height 13
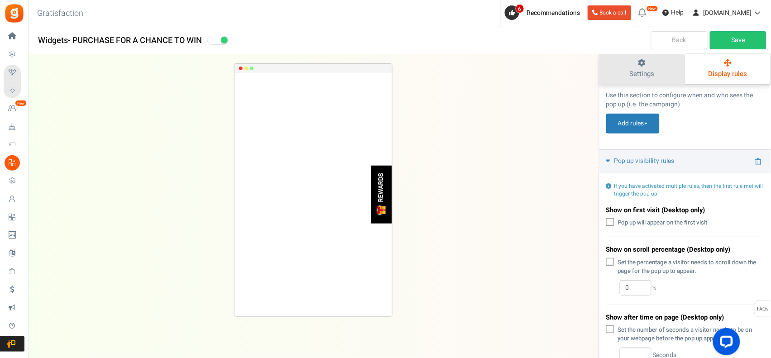
click at [618, 73] on span "Settings" at bounding box center [642, 74] width 25 height 10
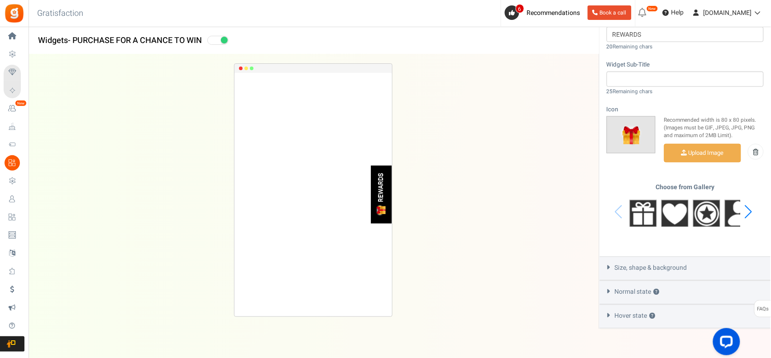
scroll to position [346, 0]
